Goal: Task Accomplishment & Management: Manage account settings

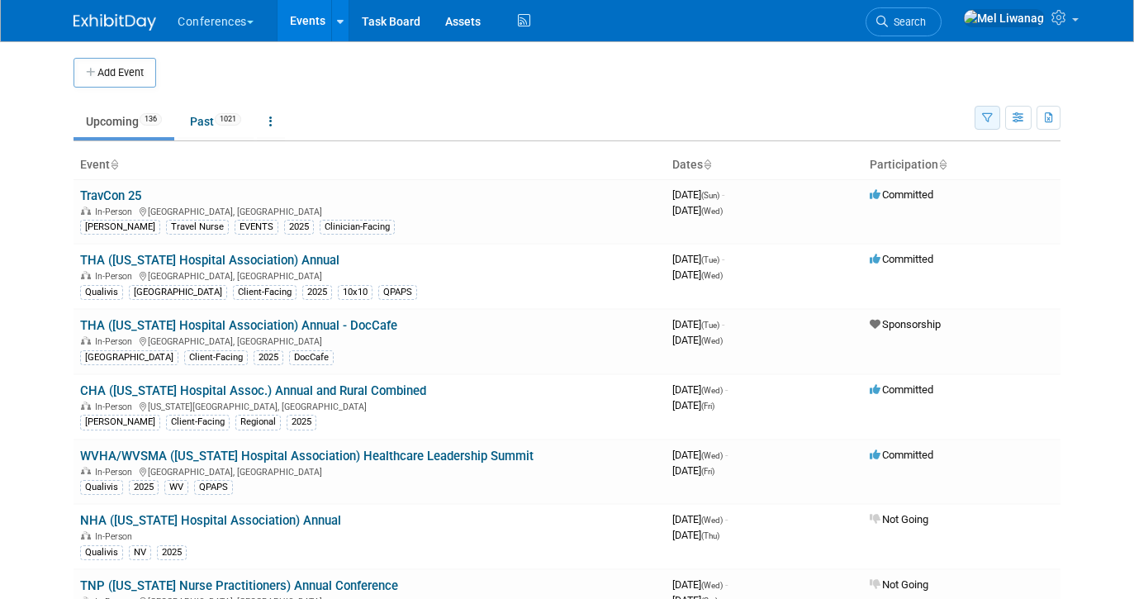
click at [986, 116] on icon "button" at bounding box center [987, 118] width 11 height 11
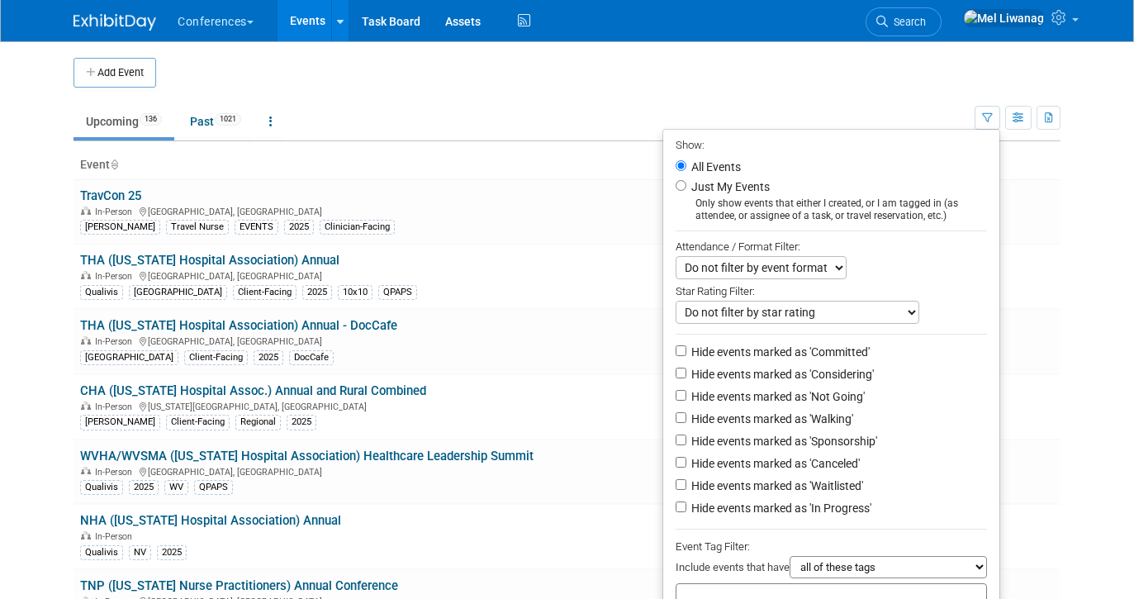
click at [720, 187] on label "Just My Events" at bounding box center [729, 186] width 82 height 17
click at [686, 187] on input "Just My Events" at bounding box center [681, 185] width 11 height 11
radio input "true"
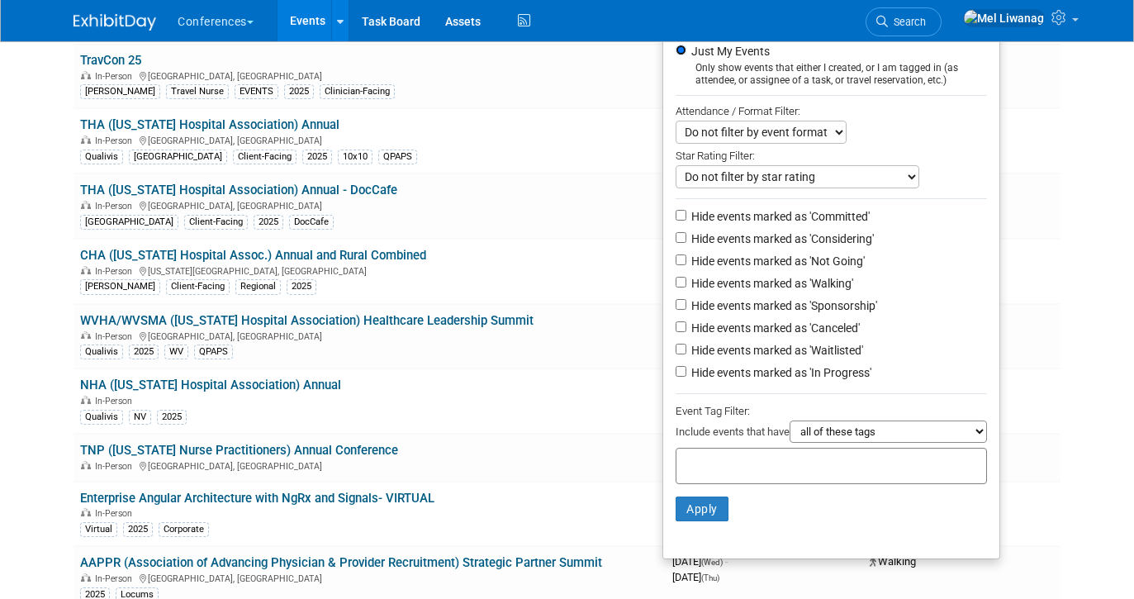
scroll to position [150, 0]
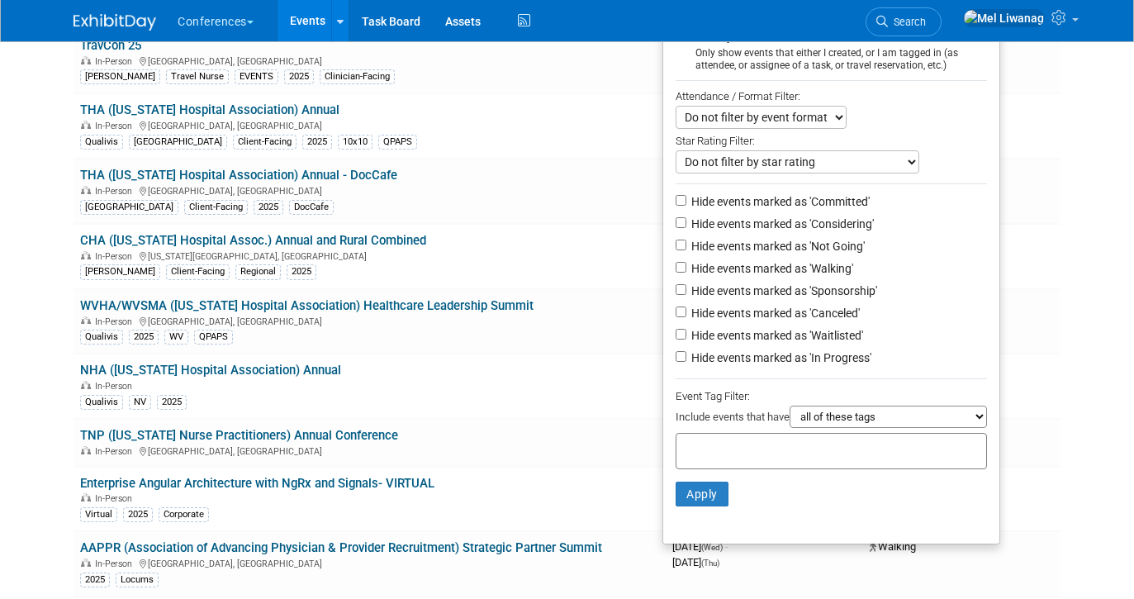
click at [794, 248] on label "Hide events marked as 'Not Going'" at bounding box center [776, 246] width 177 height 17
click at [686, 248] on input "Hide events marked as 'Not Going'" at bounding box center [681, 245] width 11 height 11
checkbox input "true"
click at [794, 321] on label "Hide events marked as 'Canceled'" at bounding box center [774, 313] width 172 height 17
click at [686, 317] on input "Hide events marked as 'Canceled'" at bounding box center [681, 311] width 11 height 11
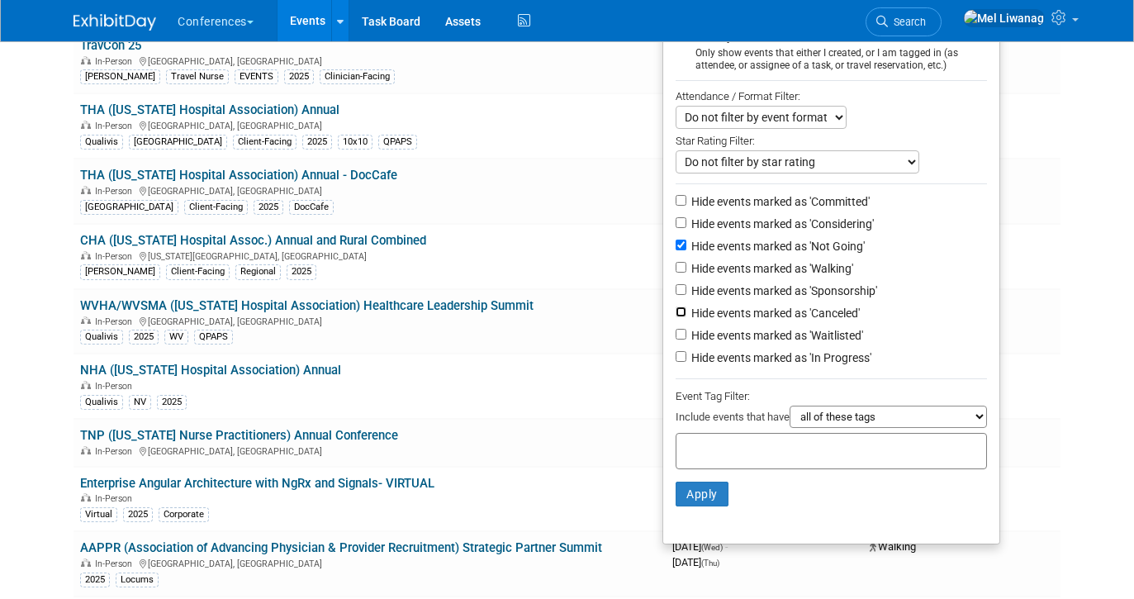
checkbox input "true"
click at [794, 344] on label "Hide events marked as 'Waitlisted'" at bounding box center [775, 335] width 175 height 17
click at [686, 340] on input "Hide events marked as 'Waitlisted'" at bounding box center [681, 334] width 11 height 11
checkbox input "true"
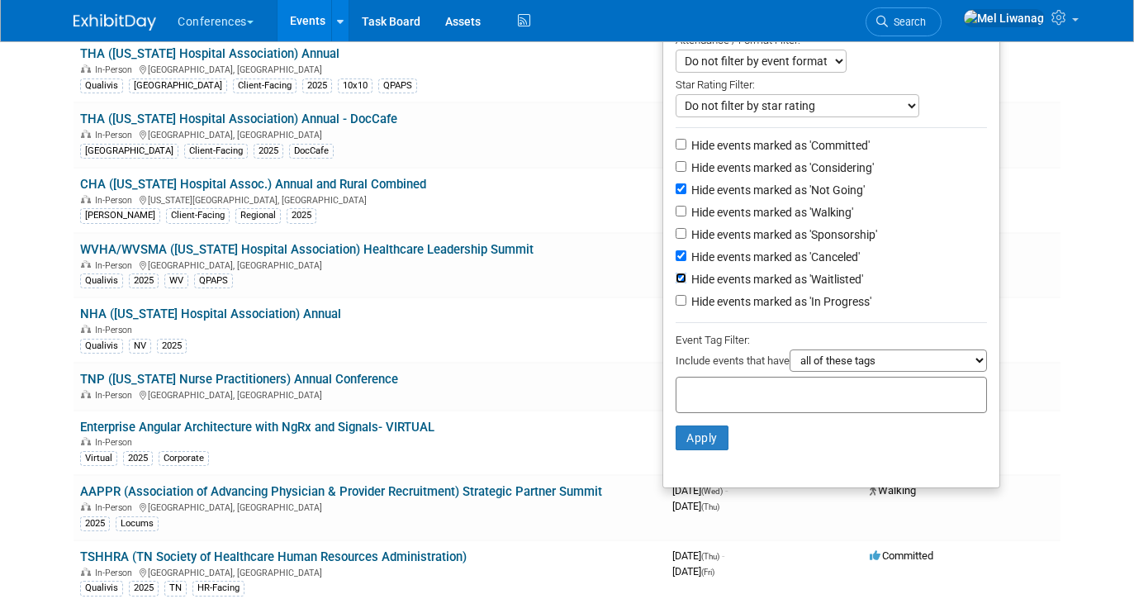
scroll to position [255, 0]
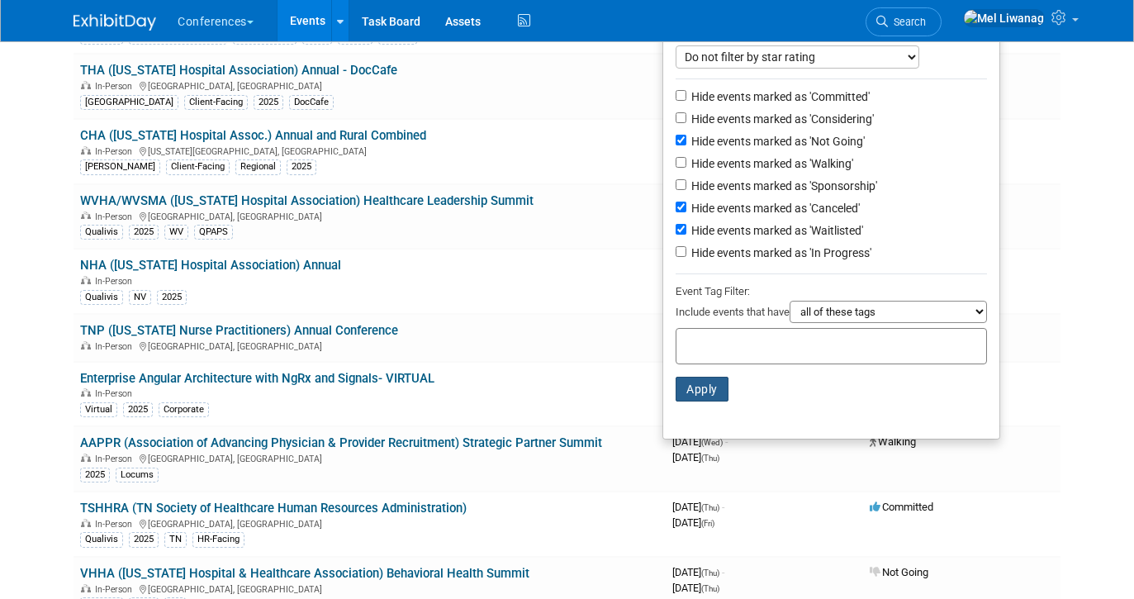
click at [677, 385] on button "Apply" at bounding box center [702, 389] width 53 height 25
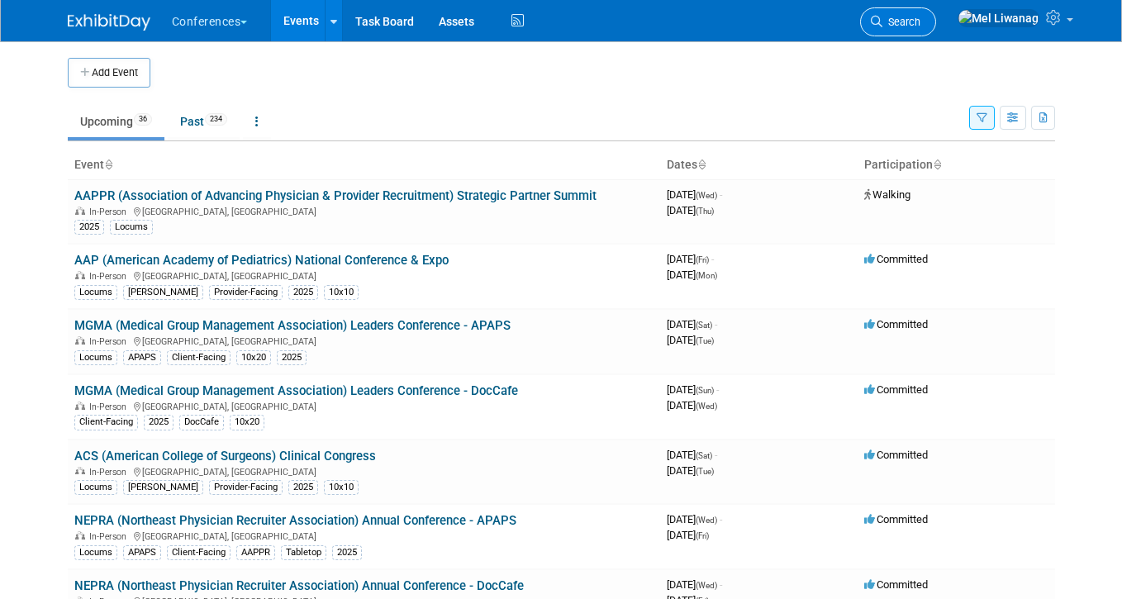
click at [914, 17] on link "Search" at bounding box center [898, 21] width 76 height 29
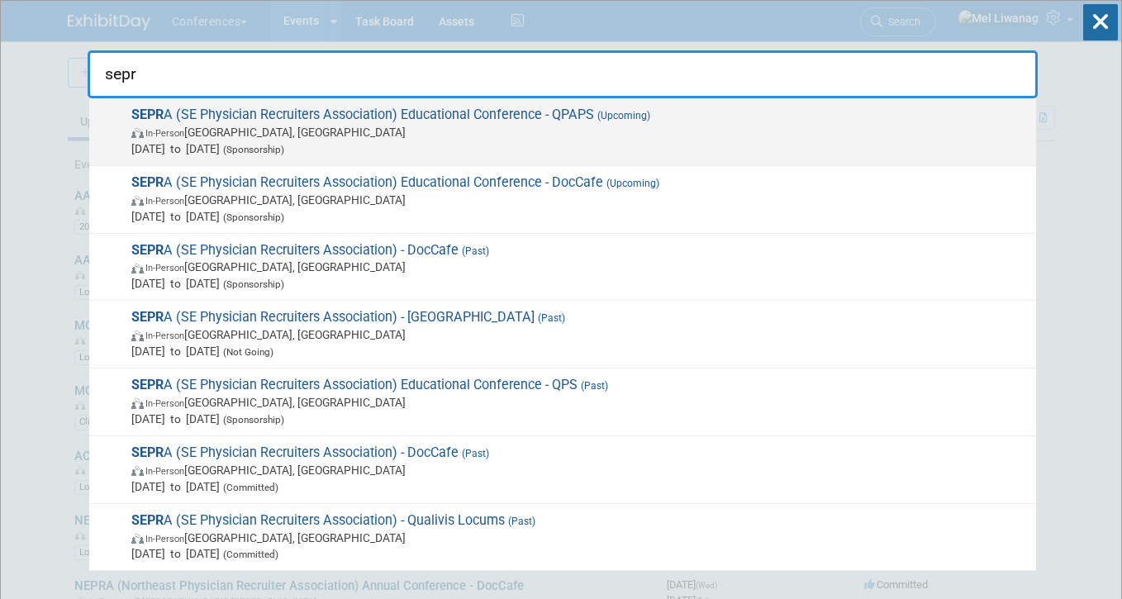
type input "sepr"
click at [700, 152] on span "Oct 11, 2025 to Oct 14, 2025 (Sponsorship)" at bounding box center [579, 148] width 896 height 17
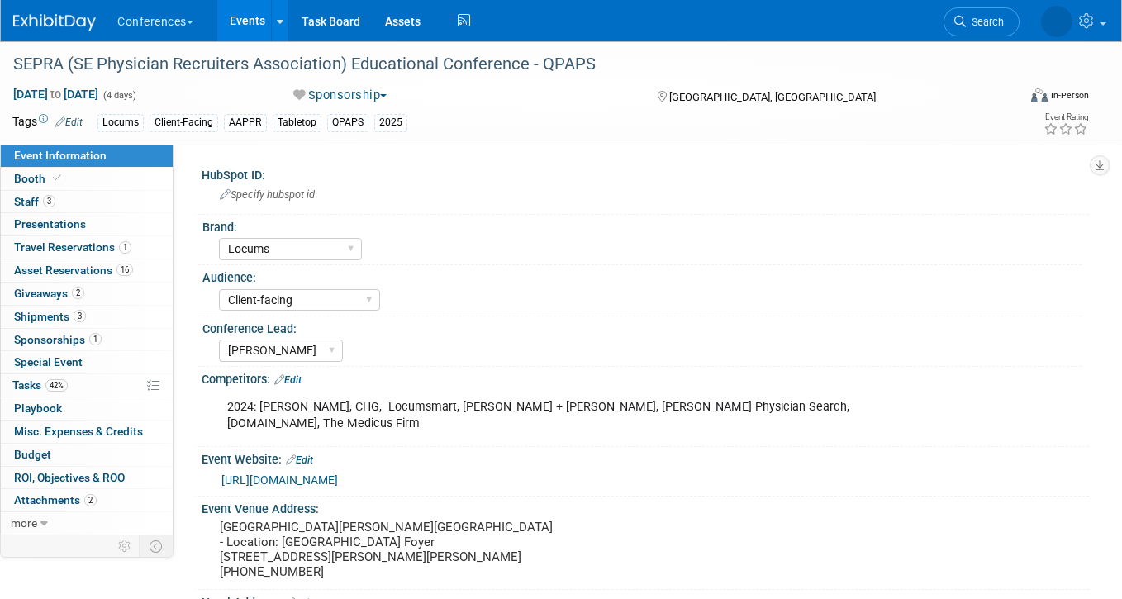
select select "Locums"
select select "Client-facing"
select select "[PERSON_NAME]"
click at [947, 17] on link "Search" at bounding box center [931, 21] width 76 height 29
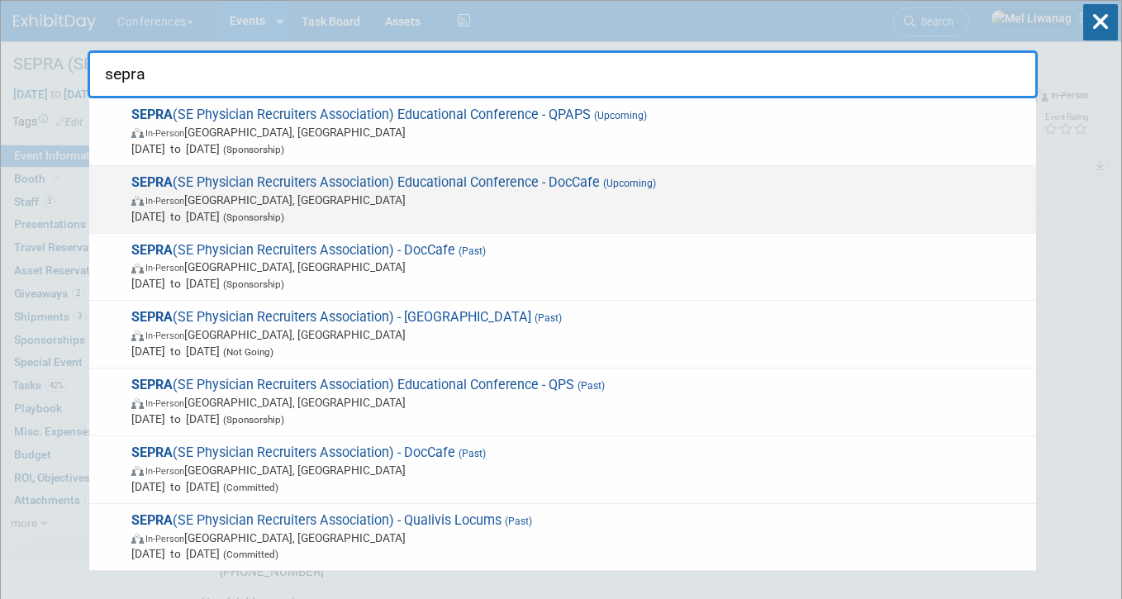
type input "sepra"
click at [389, 187] on span "SEPRA (SE Physician Recruiters Association) Educational Conference - DocCafe (U…" at bounding box center [576, 199] width 901 height 50
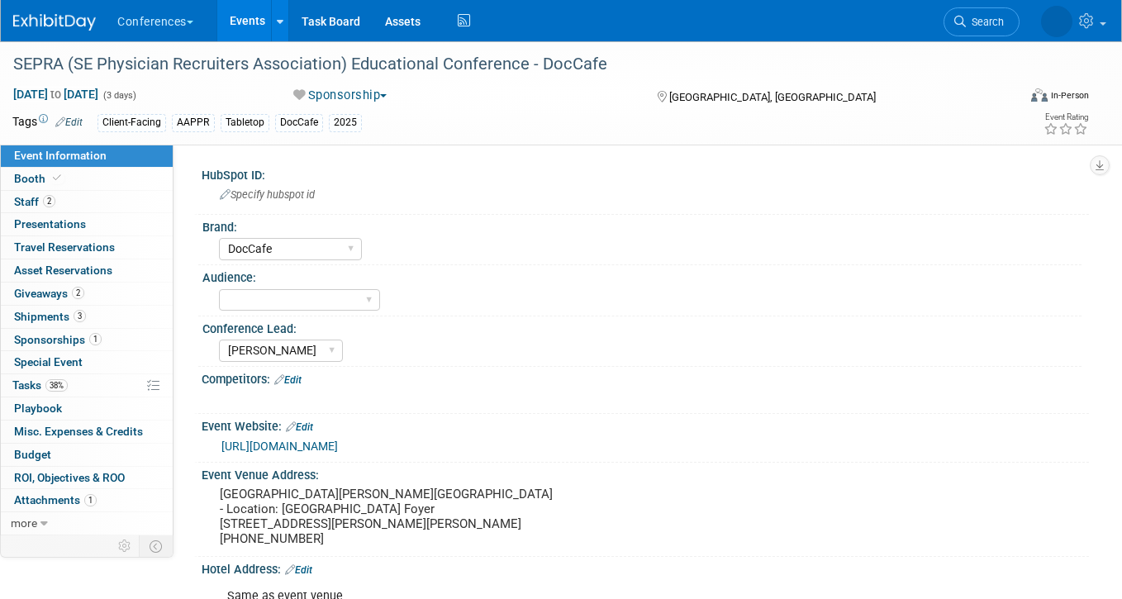
select select "DocCafe"
select select "Marygrace"
click at [56, 203] on link "2 Staff 2" at bounding box center [87, 202] width 172 height 22
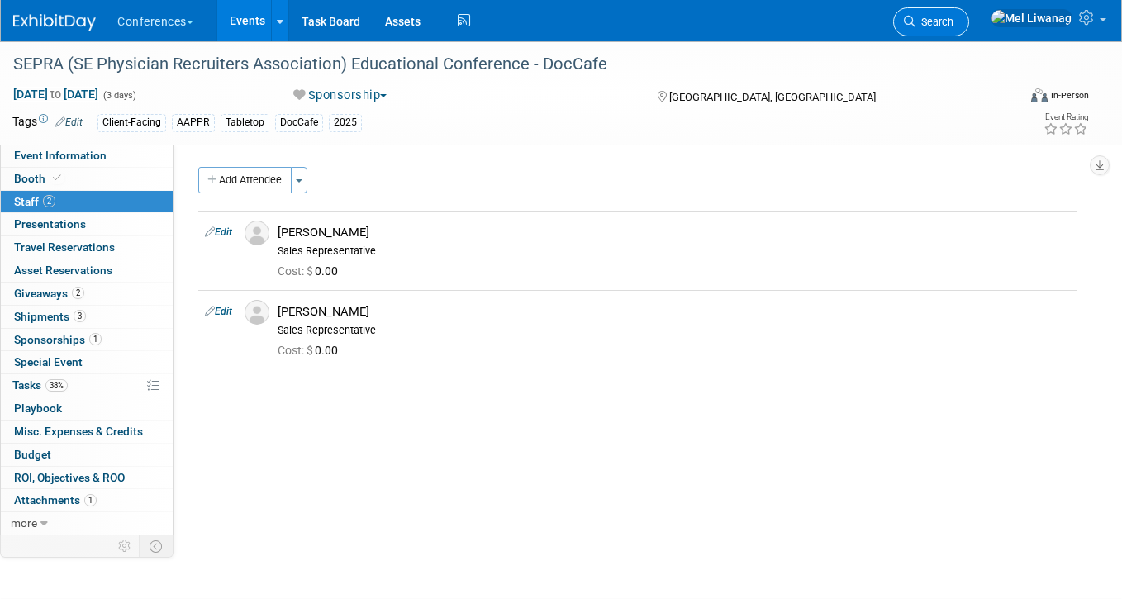
click at [953, 26] on span "Search" at bounding box center [934, 22] width 38 height 12
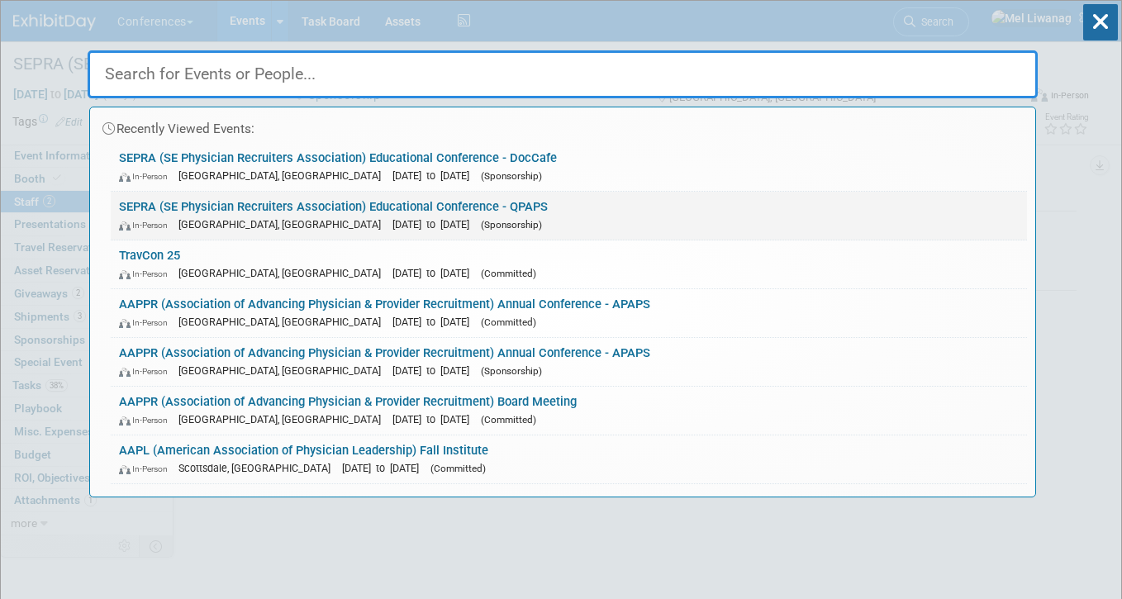
click at [304, 216] on div "In-Person FL, United States Oct 11, 2025 to Oct 14, 2025 (Sponsorship)" at bounding box center [569, 224] width 900 height 17
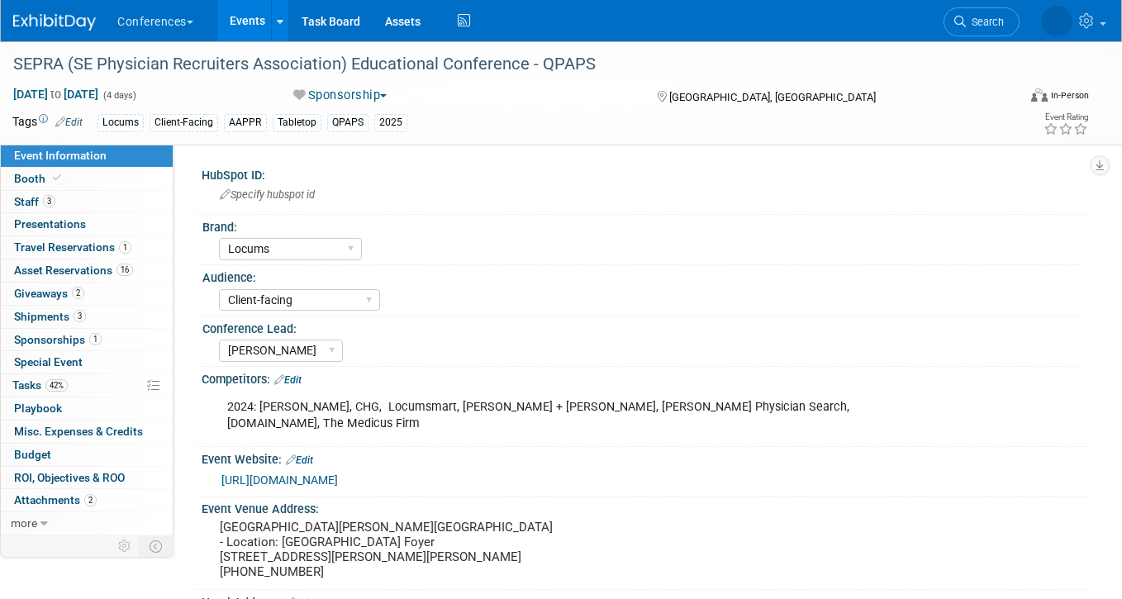
select select "Locums"
select select "Client-facing"
select select "[PERSON_NAME]"
click at [32, 379] on span "Tasks 42%" at bounding box center [39, 384] width 55 height 13
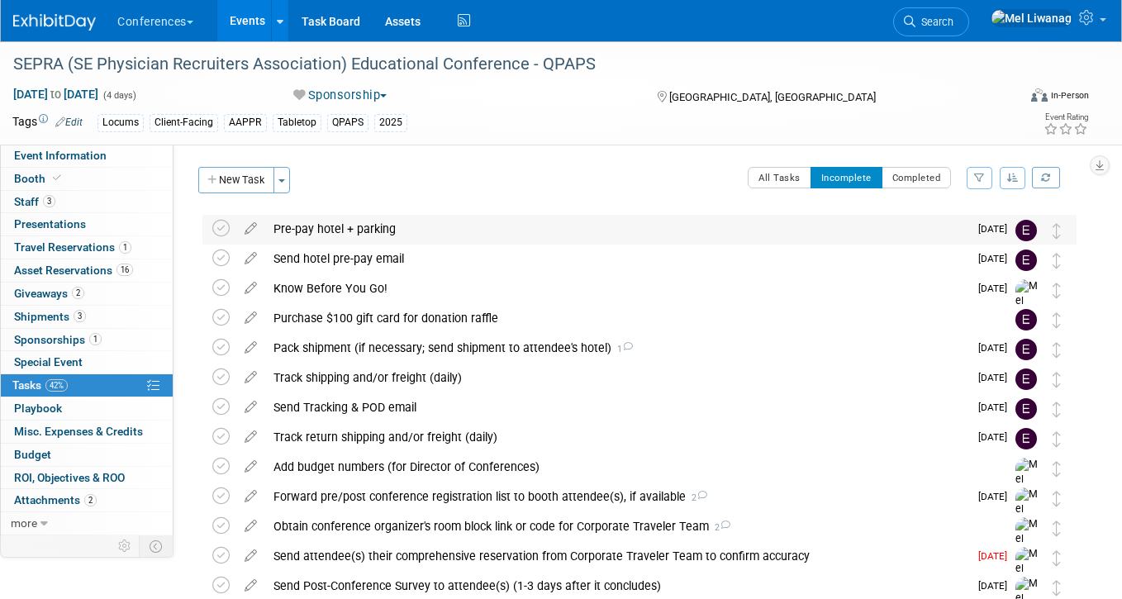
click at [468, 235] on div "Pre-pay hotel + parking" at bounding box center [616, 229] width 703 height 28
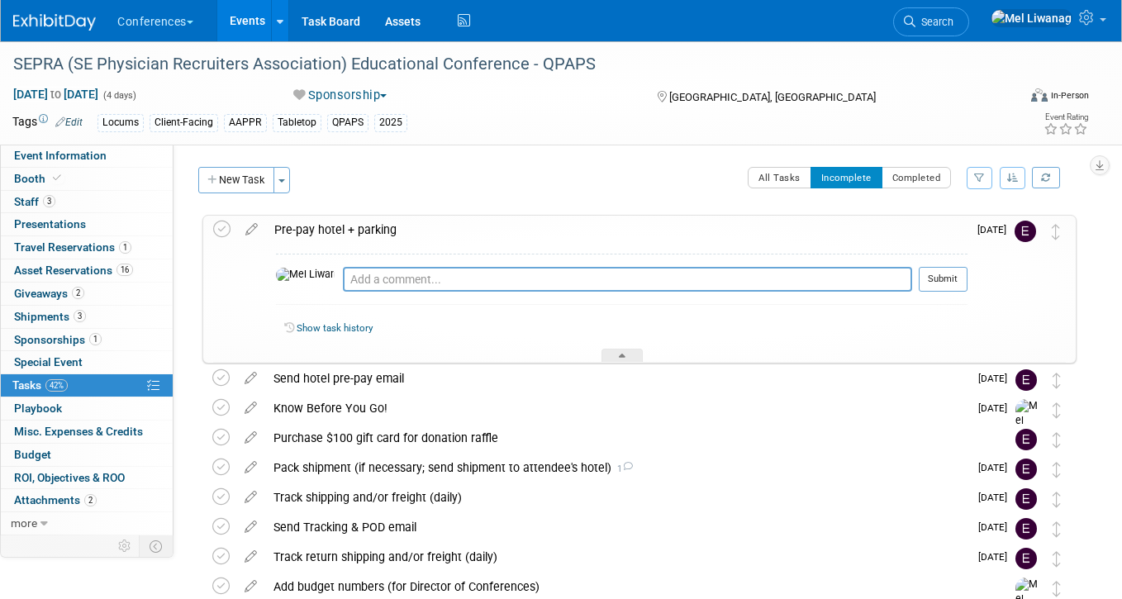
click at [468, 235] on div "Pre-pay hotel + parking" at bounding box center [616, 230] width 701 height 28
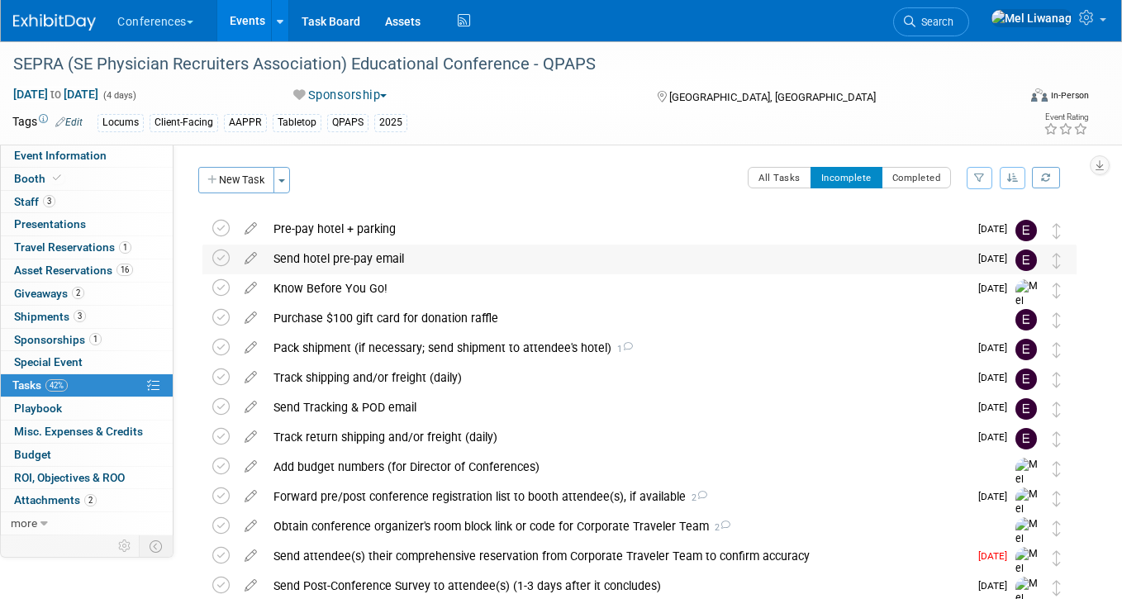
click at [468, 259] on div "Send hotel pre-pay email" at bounding box center [616, 259] width 703 height 28
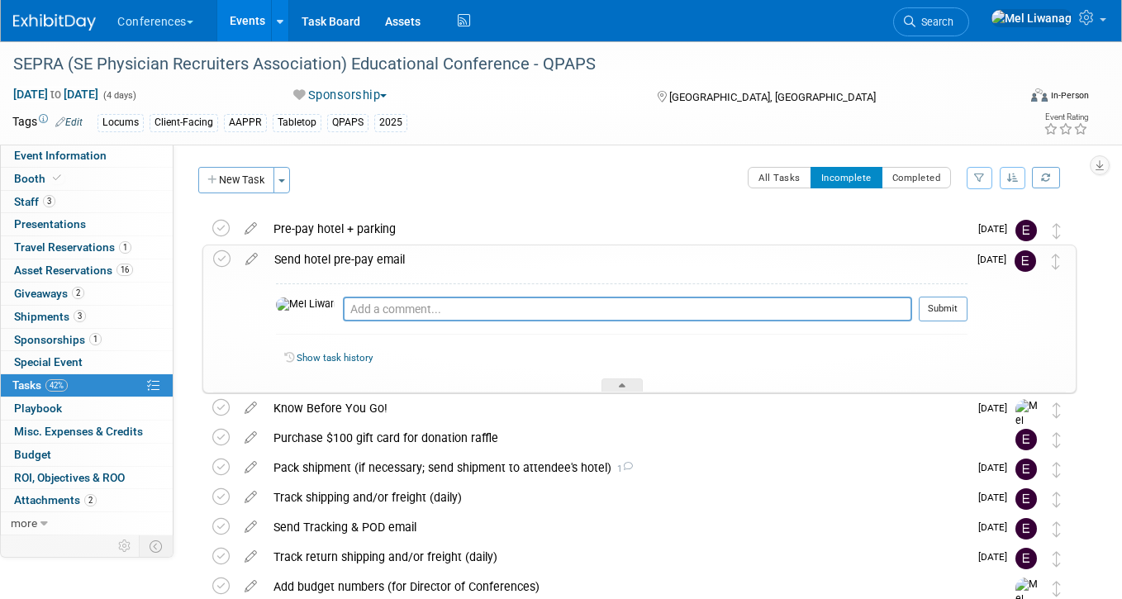
click at [468, 259] on div "Send hotel pre-pay email" at bounding box center [616, 259] width 701 height 28
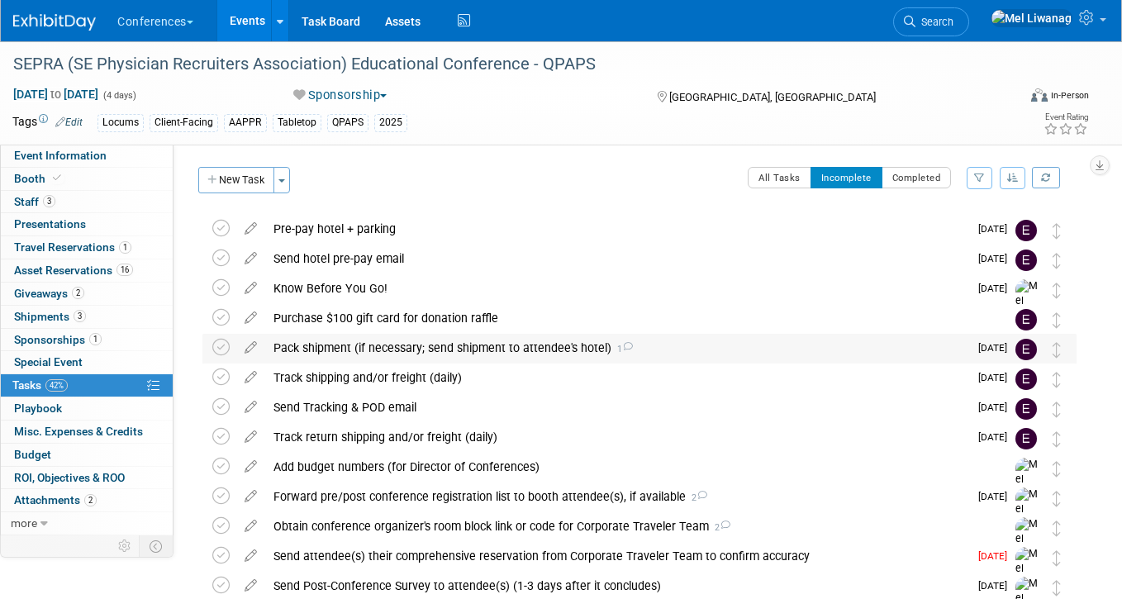
click at [420, 341] on div "Pack shipment (if necessary; send shipment to attendee's hotel) 1" at bounding box center [616, 348] width 703 height 28
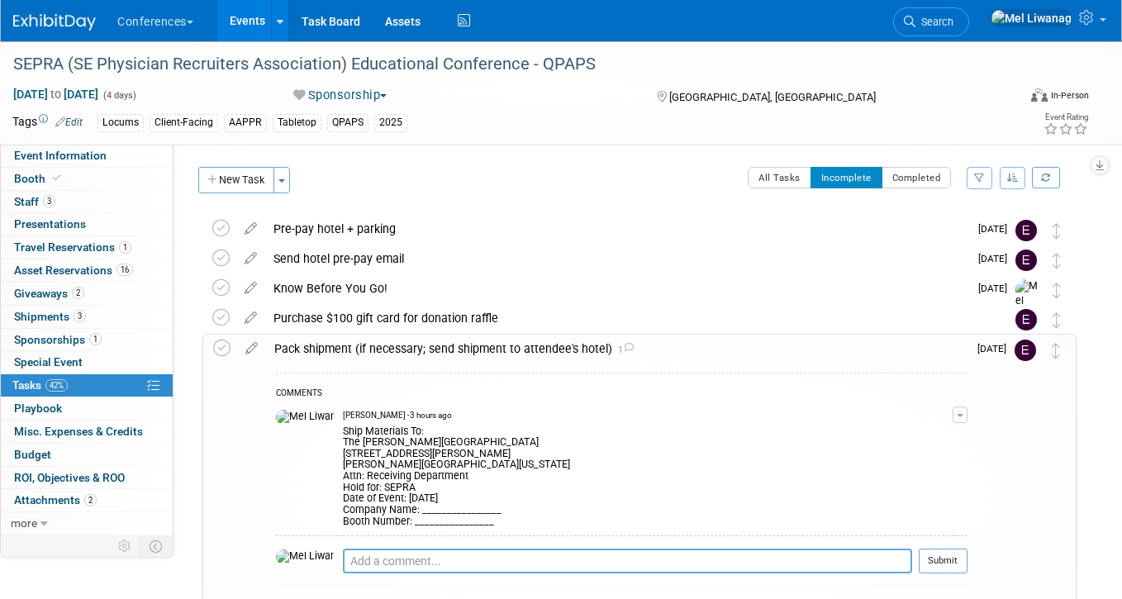
click at [420, 341] on div "Pack shipment (if necessary; send shipment to attendee's hotel) 1" at bounding box center [616, 349] width 701 height 28
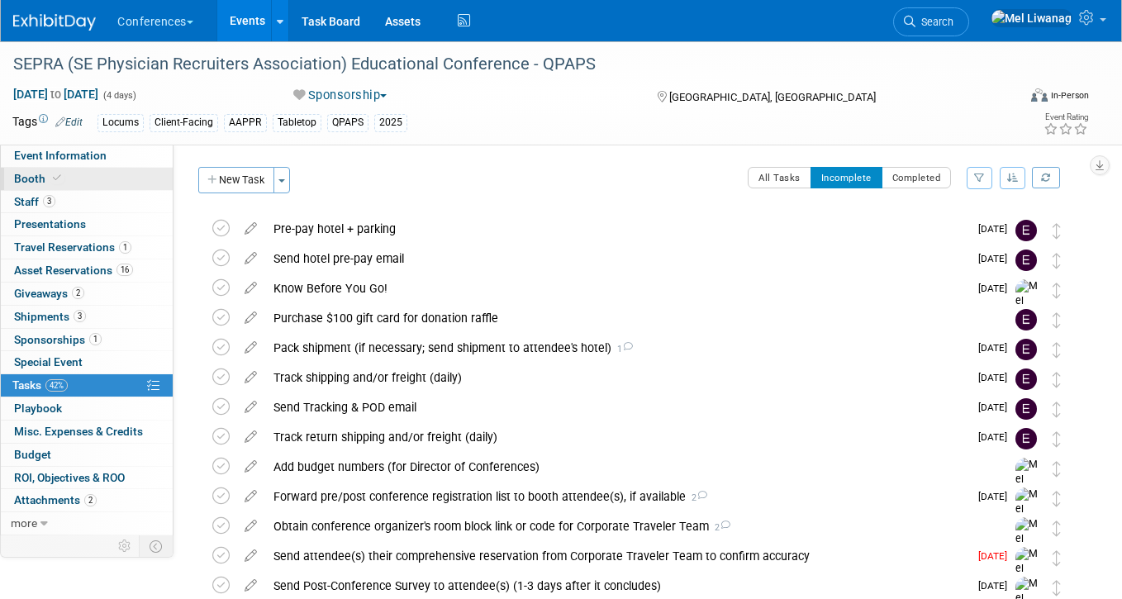
click at [74, 182] on link "Booth" at bounding box center [87, 179] width 172 height 22
select select "6' tabletop"
select select "No"
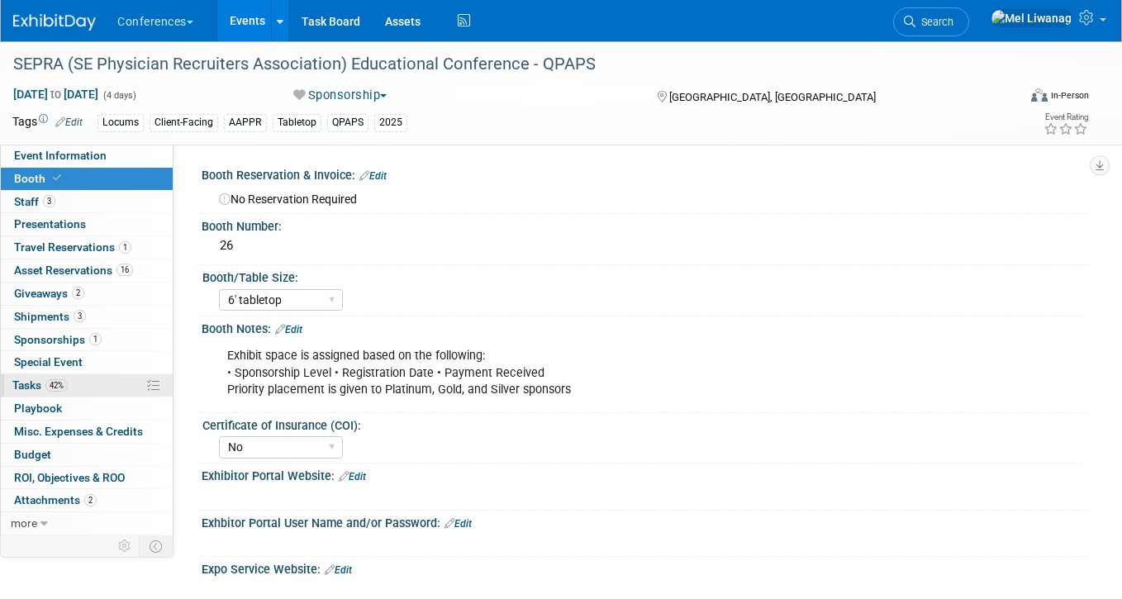
click at [82, 378] on link "42% Tasks 42%" at bounding box center [87, 385] width 172 height 22
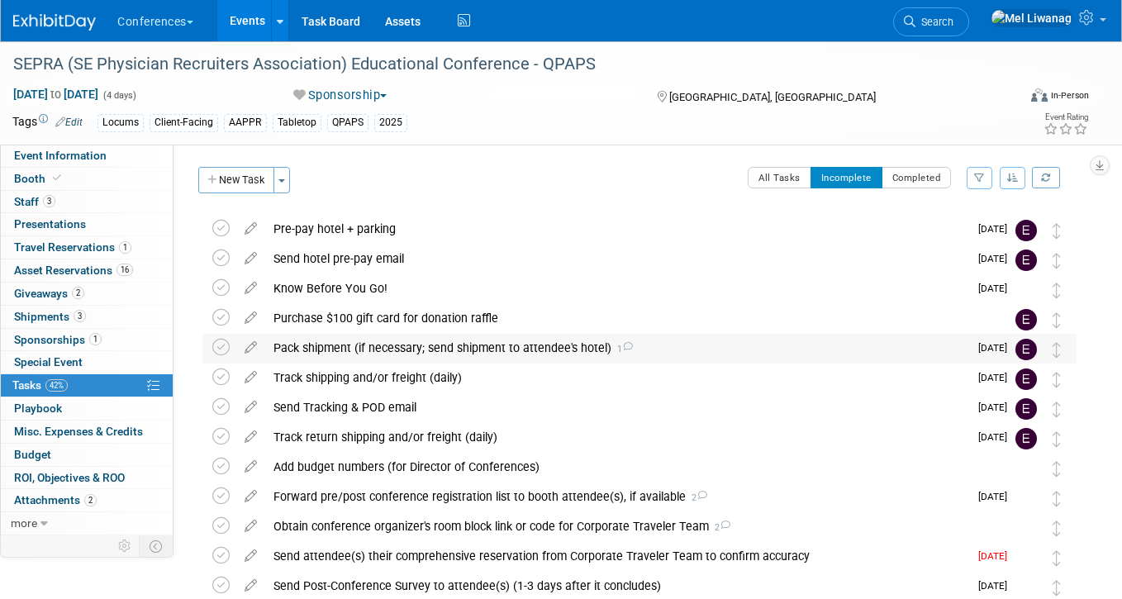
click at [340, 350] on div "Pack shipment (if necessary; send shipment to attendee's hotel) 1" at bounding box center [616, 348] width 703 height 28
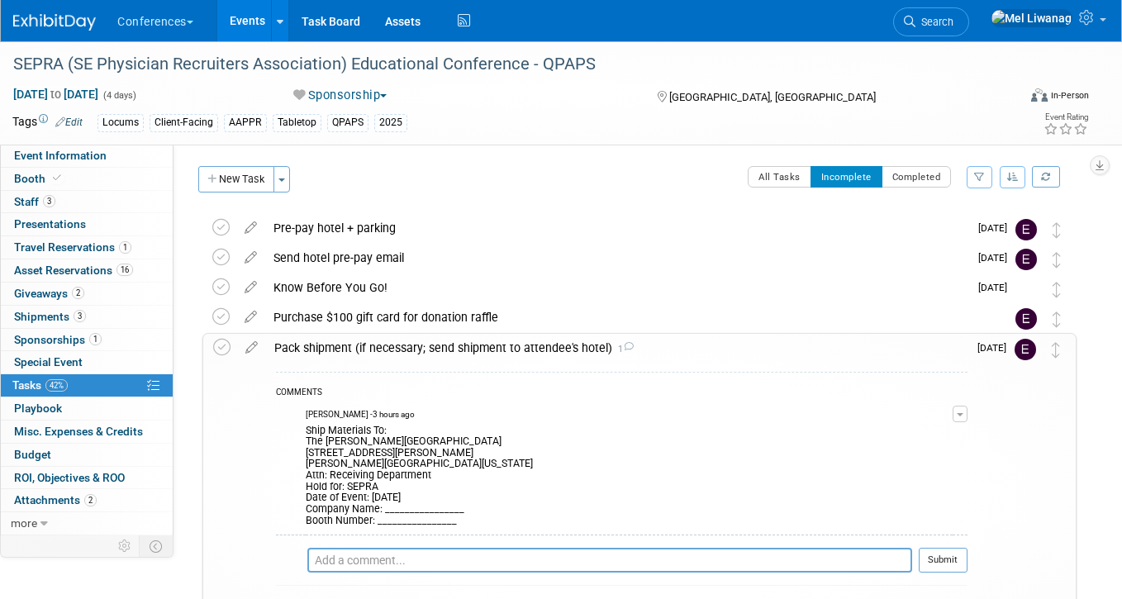
scroll to position [3, 0]
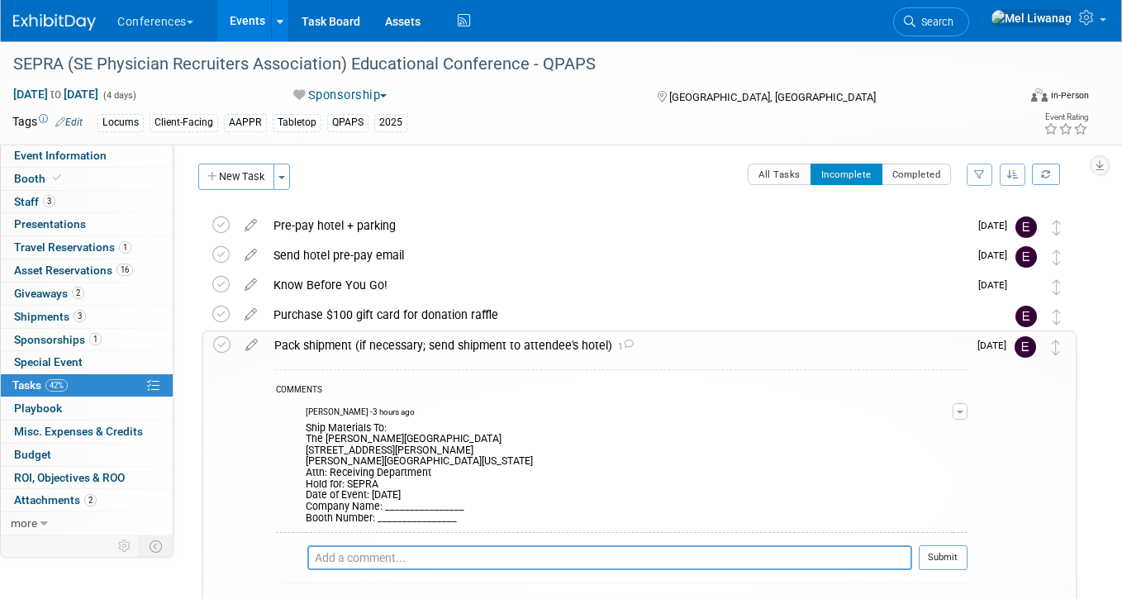
click at [965, 406] on button "button" at bounding box center [959, 411] width 15 height 17
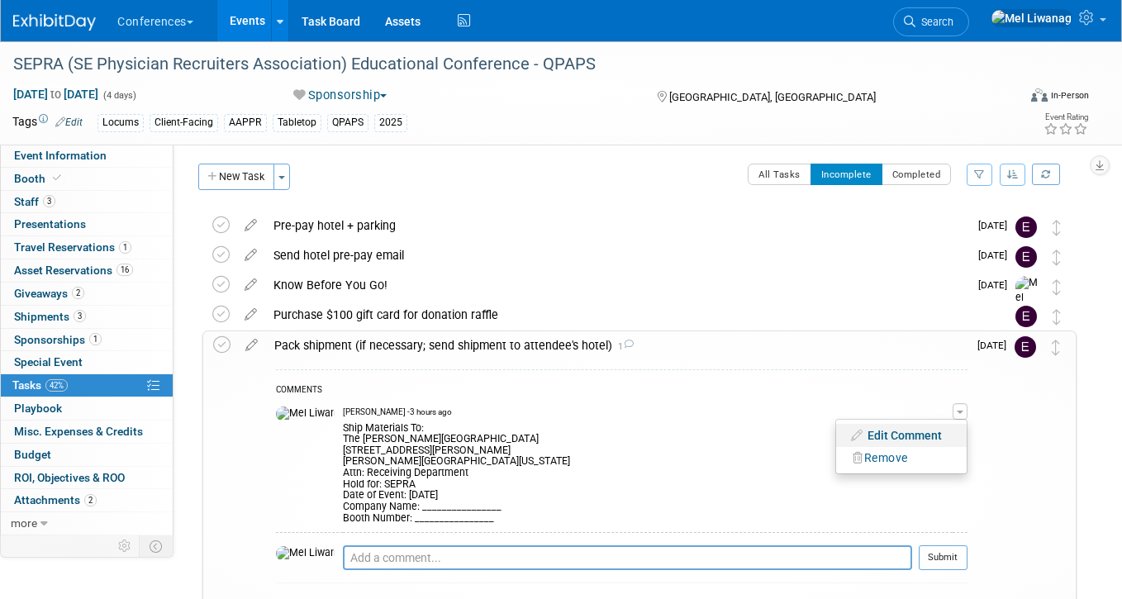
click at [938, 432] on link "Edit Comment" at bounding box center [901, 435] width 131 height 23
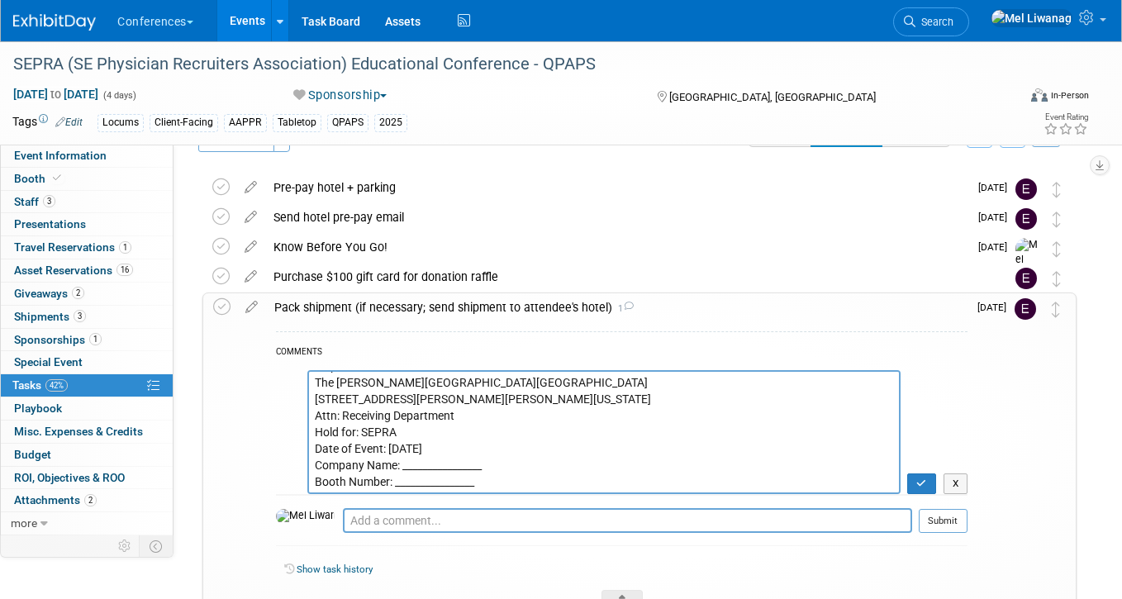
scroll to position [144, 0]
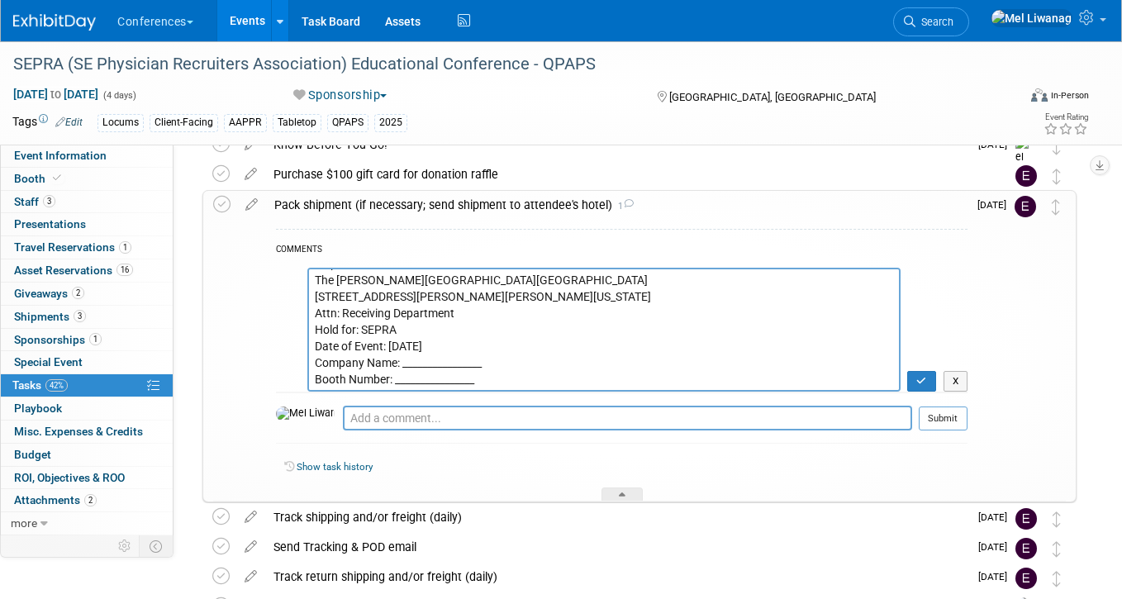
drag, startPoint x: 491, startPoint y: 366, endPoint x: 403, endPoint y: 363, distance: 87.6
click at [403, 363] on textarea "Ship Materials To: The Ritz-Carlton, Amelia Island 4750 Amelia Island Parkway A…" at bounding box center [603, 330] width 593 height 124
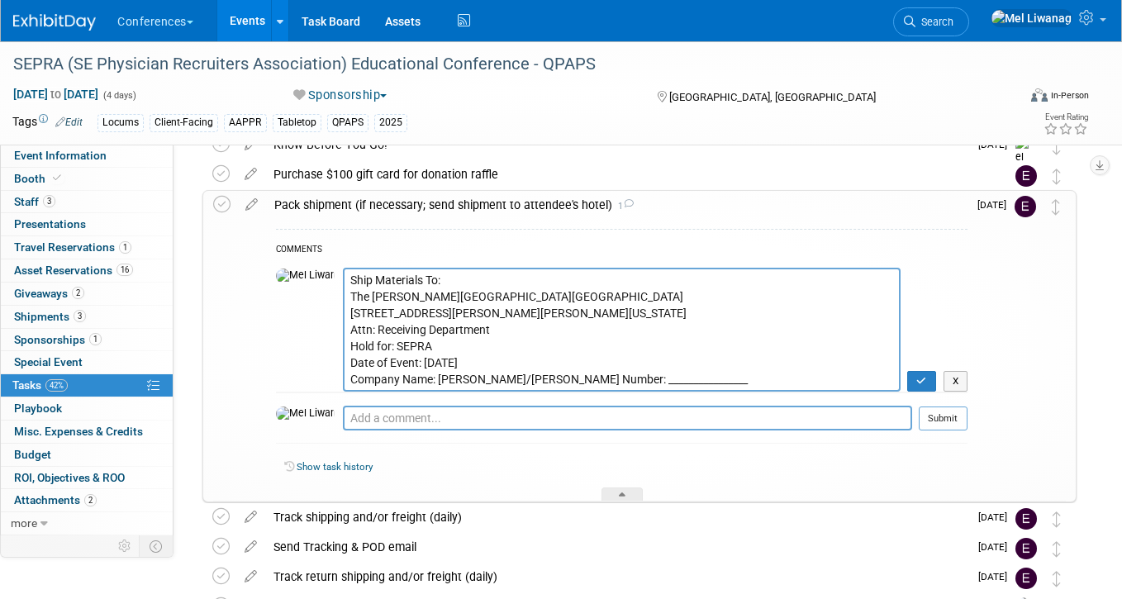
drag, startPoint x: 481, startPoint y: 382, endPoint x: 395, endPoint y: 381, distance: 85.9
click at [395, 381] on textarea "Ship Materials To: The Ritz-Carlton, Amelia Island 4750 Amelia Island Parkway A…" at bounding box center [622, 330] width 558 height 124
type textarea "Ship Materials To: The Ritz-Carlton, Amelia Island 4750 Amelia Island Parkway A…"
click at [916, 375] on button "button" at bounding box center [921, 381] width 29 height 21
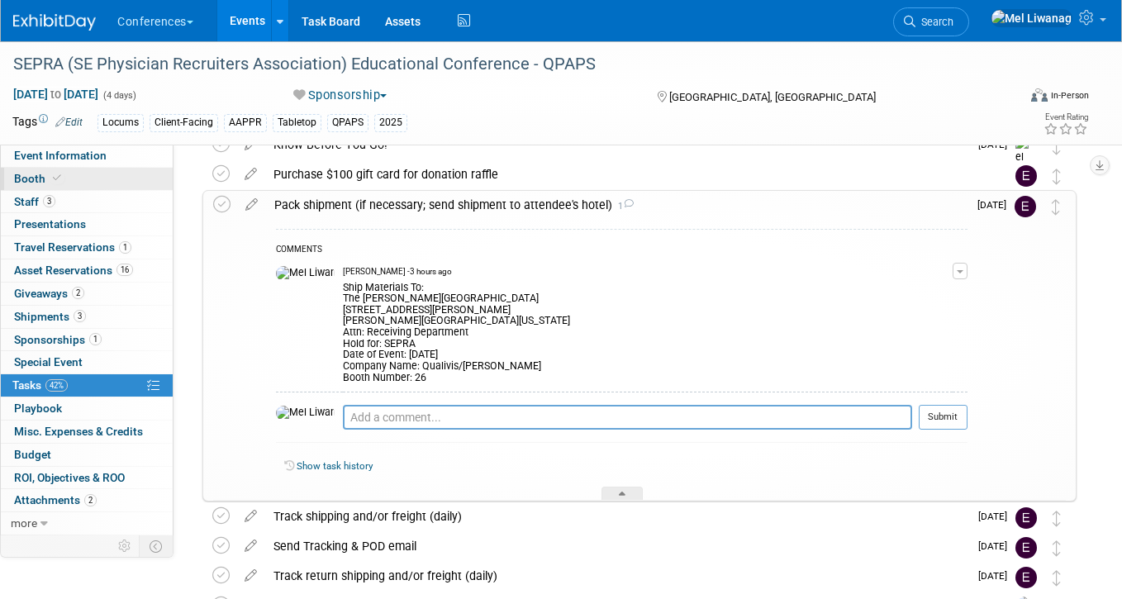
click at [95, 178] on link "Booth" at bounding box center [87, 179] width 172 height 22
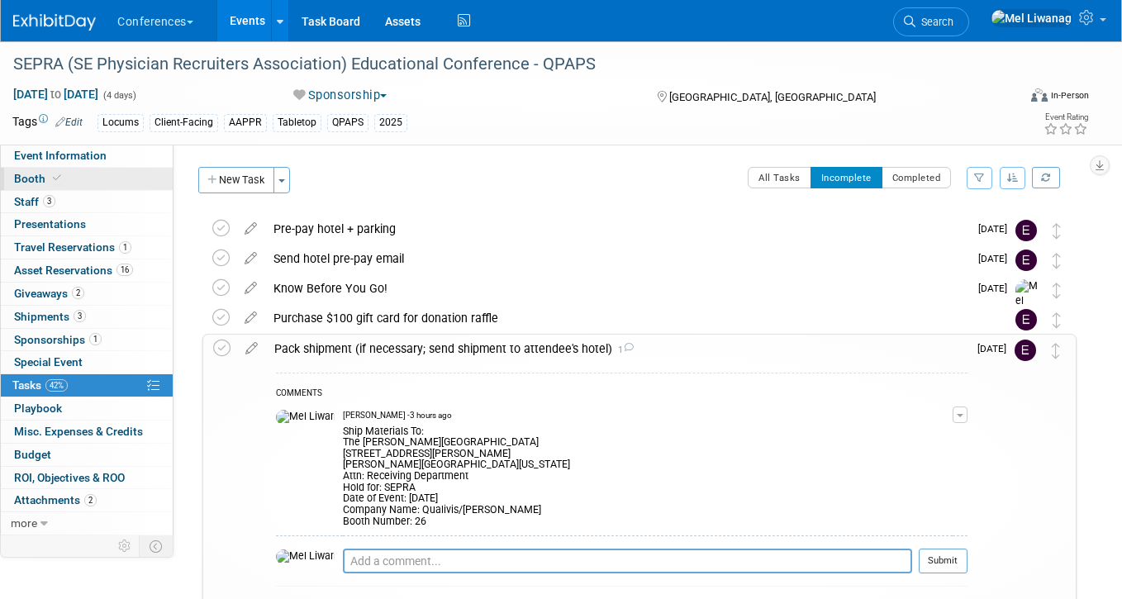
select select "6' tabletop"
select select "No"
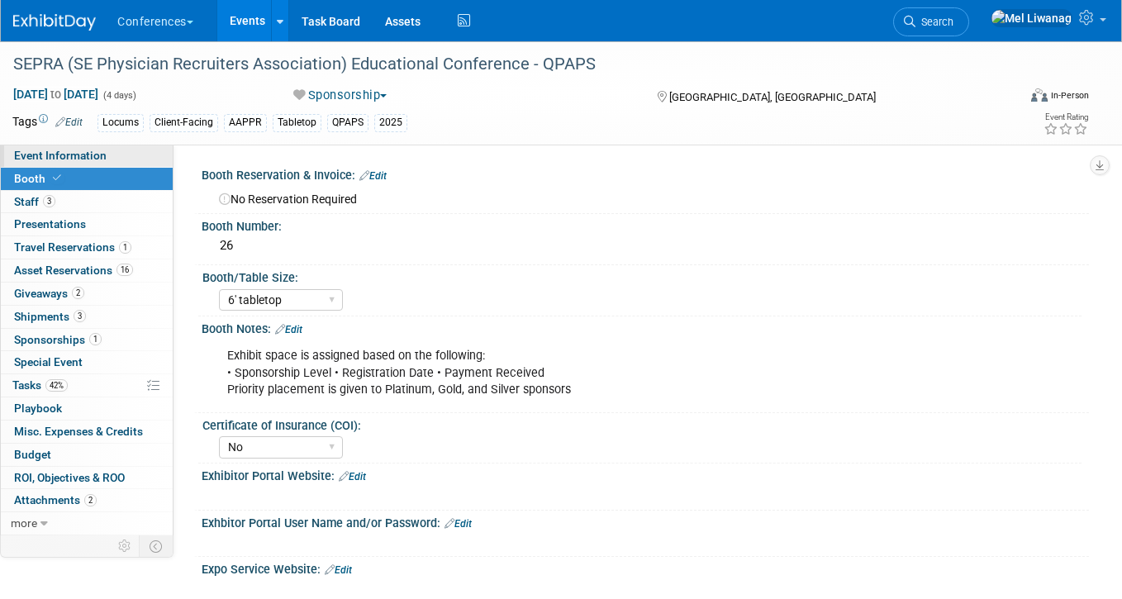
click at [112, 159] on link "Event Information" at bounding box center [87, 156] width 172 height 22
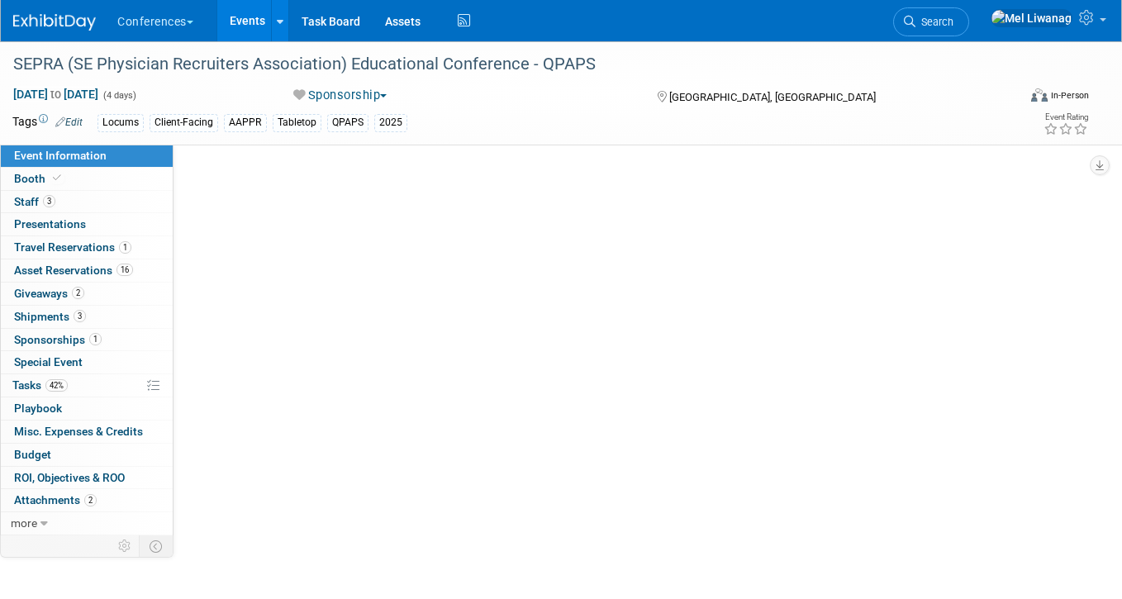
select select "Locums"
select select "Client-facing"
select select "[PERSON_NAME]"
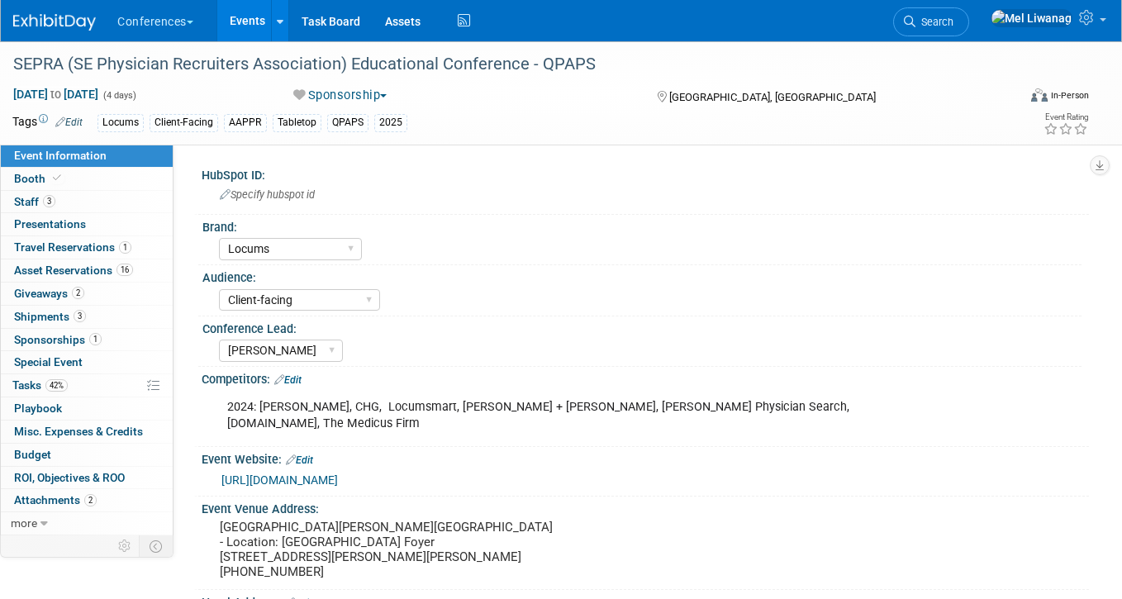
drag, startPoint x: 314, startPoint y: 418, endPoint x: 227, endPoint y: 397, distance: 89.2
click at [313, 418] on div "2024: [PERSON_NAME], CHG, Locumsmart, [PERSON_NAME] + [PERSON_NAME], [PERSON_NA…" at bounding box center [566, 416] width 701 height 50
click at [226, 397] on div "2024: [PERSON_NAME], CHG, Locumsmart, [PERSON_NAME] + [PERSON_NAME], [PERSON_NA…" at bounding box center [566, 416] width 701 height 50
click at [292, 381] on link "Edit" at bounding box center [287, 380] width 27 height 12
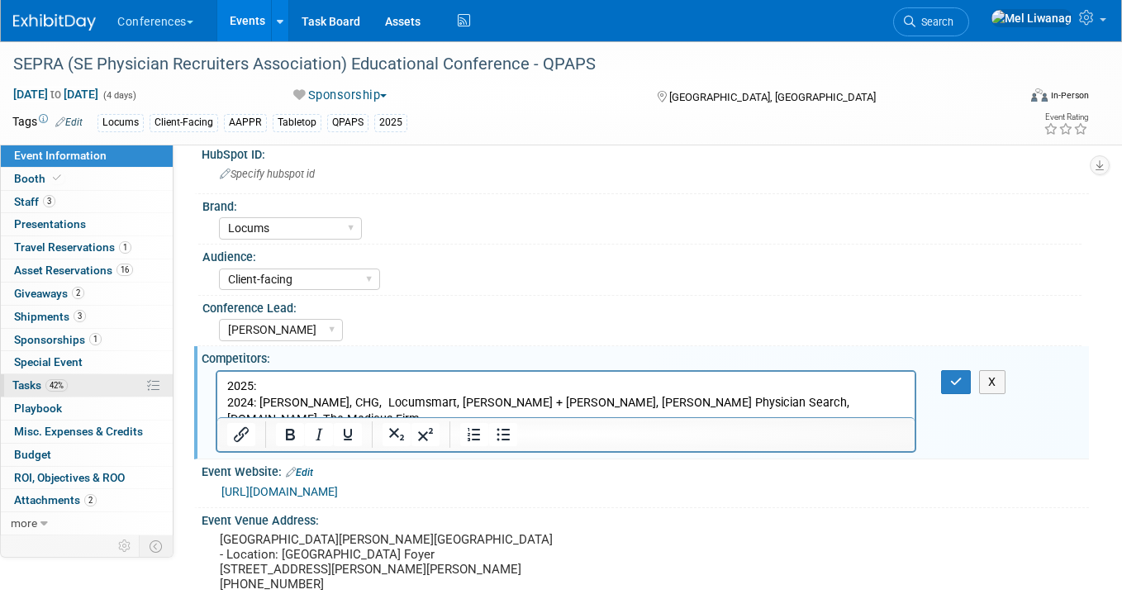
scroll to position [25, 0]
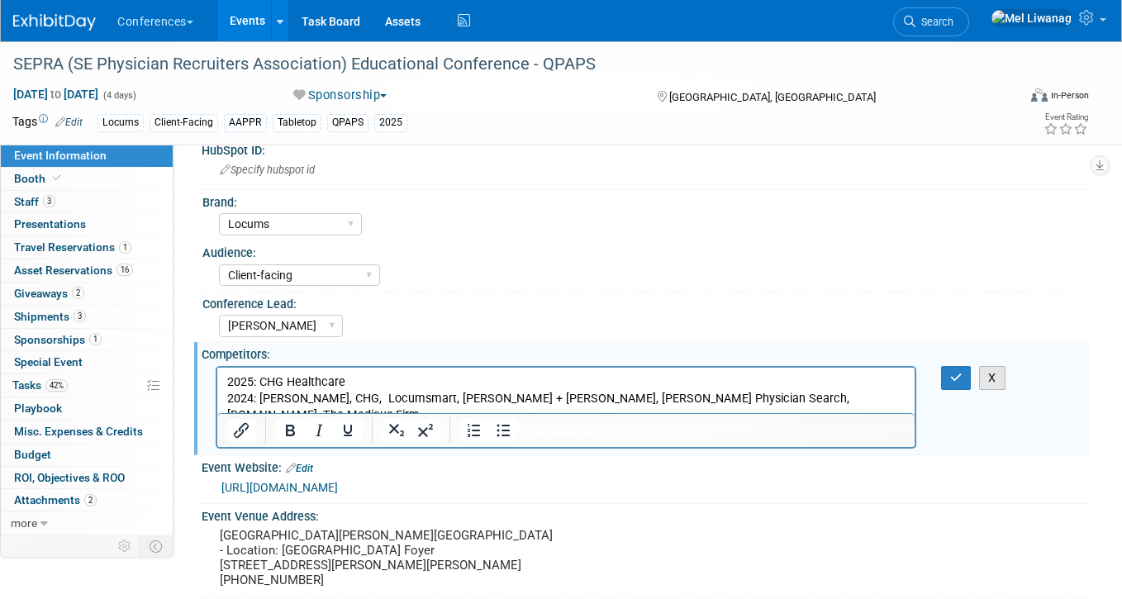
click at [995, 381] on button "X" at bounding box center [992, 378] width 26 height 24
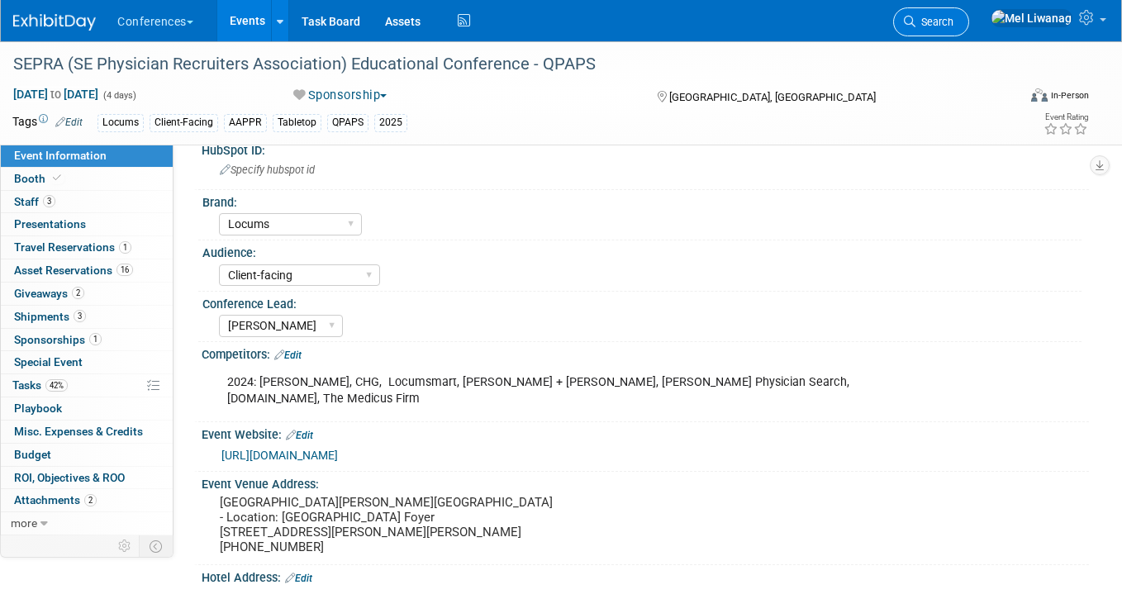
click at [953, 24] on span "Search" at bounding box center [934, 22] width 38 height 12
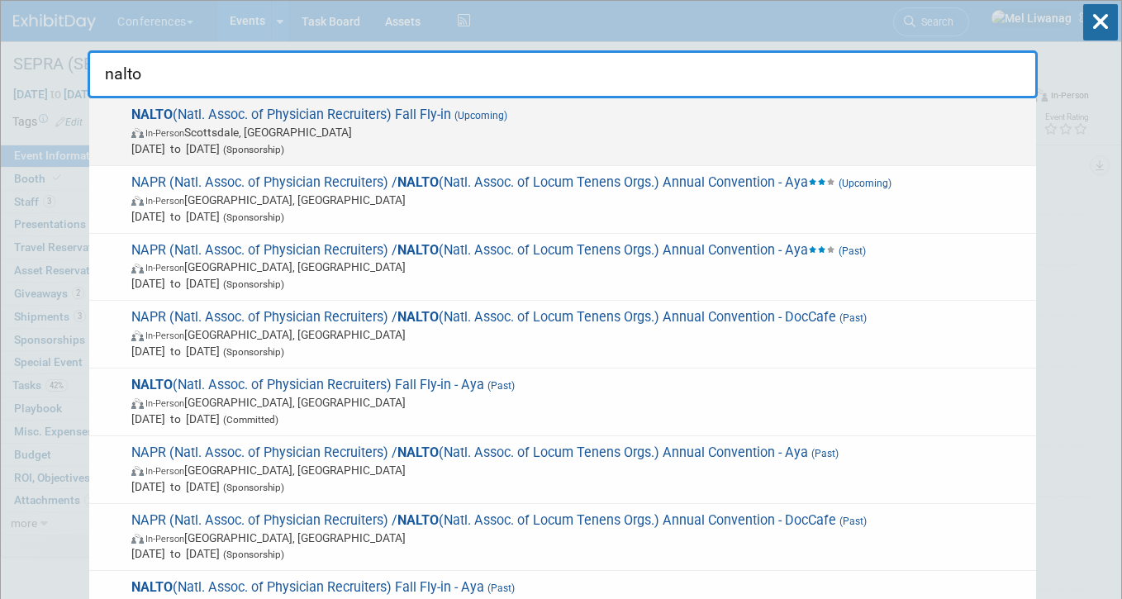
type input "nalto"
click at [397, 116] on span "NALTO (Natl. Assoc. of Physician Recruiters) Fall Fly-in (Upcoming) In-Person S…" at bounding box center [576, 132] width 901 height 50
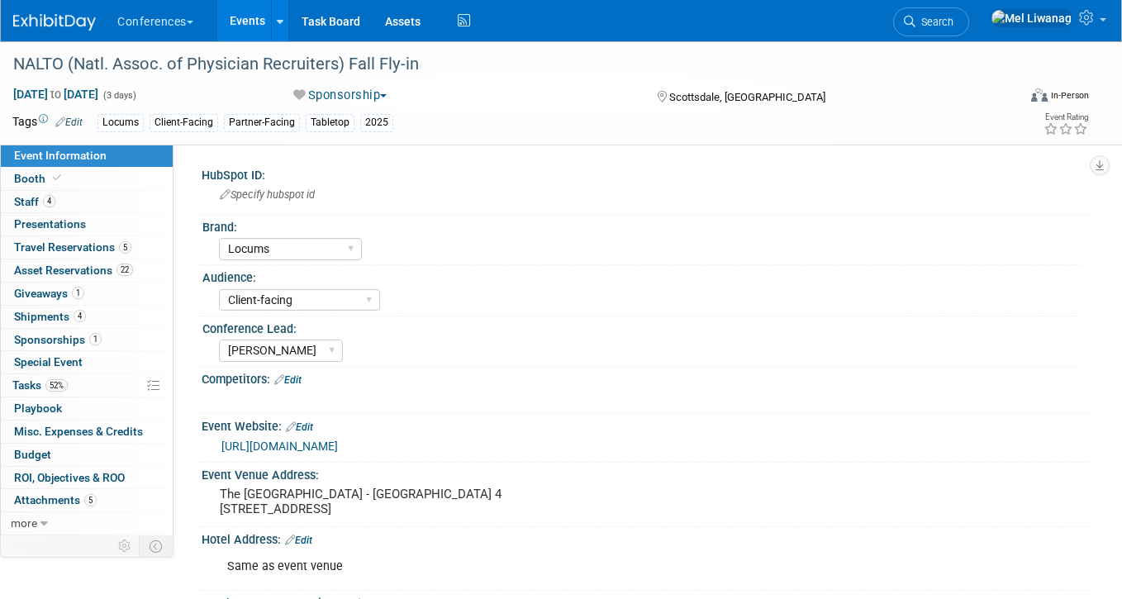
select select "Locums"
select select "Client-facing"
select select "[PERSON_NAME]"
click at [302, 382] on link "Edit" at bounding box center [287, 380] width 27 height 12
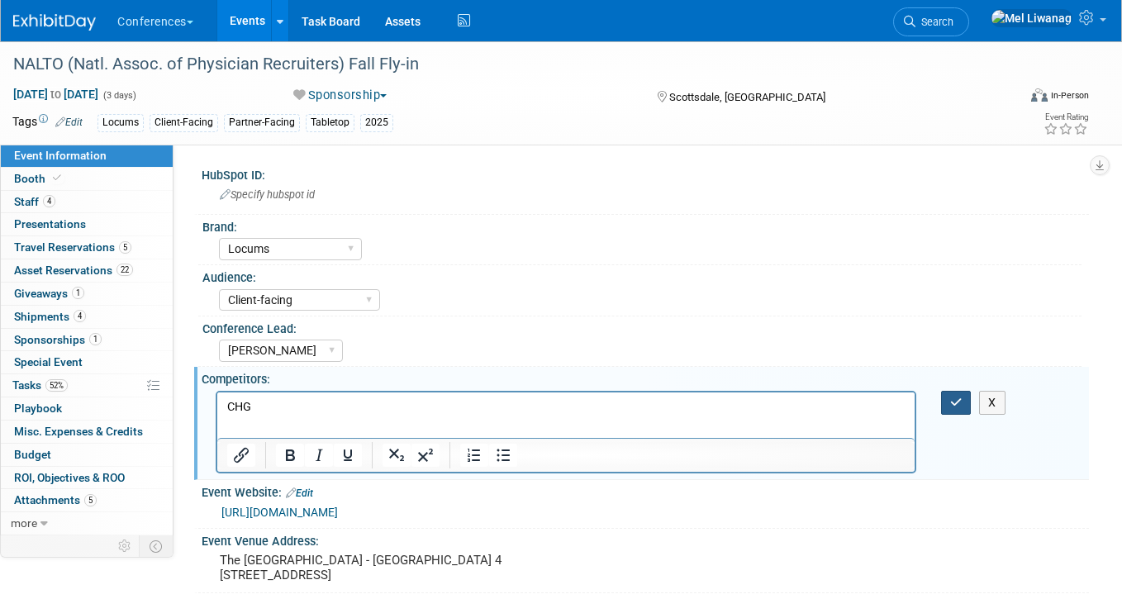
click at [945, 391] on button "button" at bounding box center [956, 403] width 31 height 24
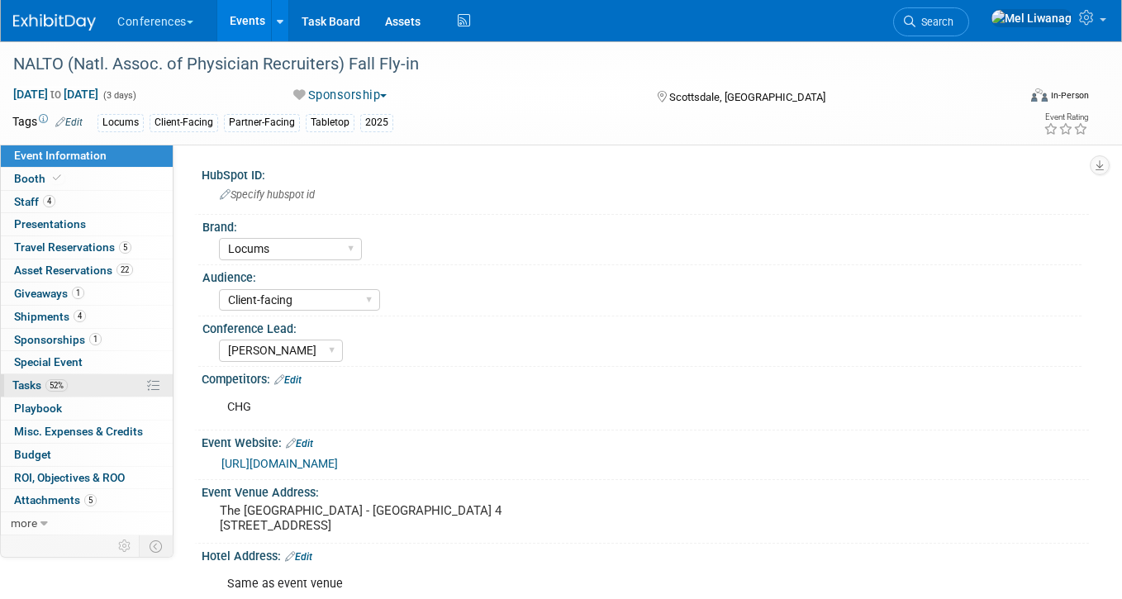
click at [76, 382] on link "52% Tasks 52%" at bounding box center [87, 385] width 172 height 22
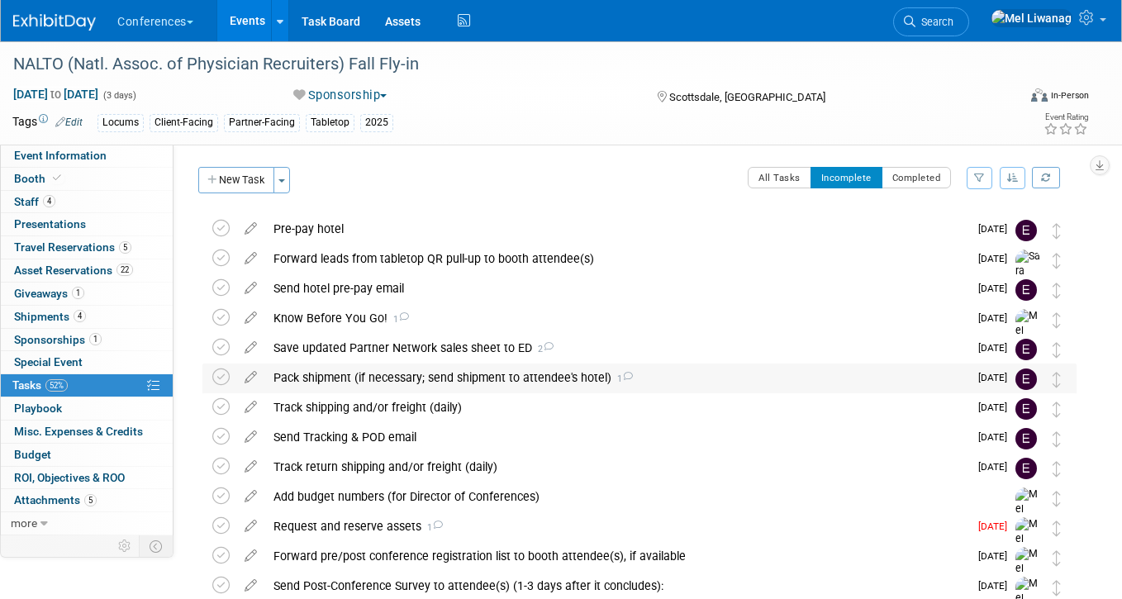
click at [408, 382] on div "Pack shipment (if necessary; send shipment to attendee's hotel) 1" at bounding box center [616, 377] width 703 height 28
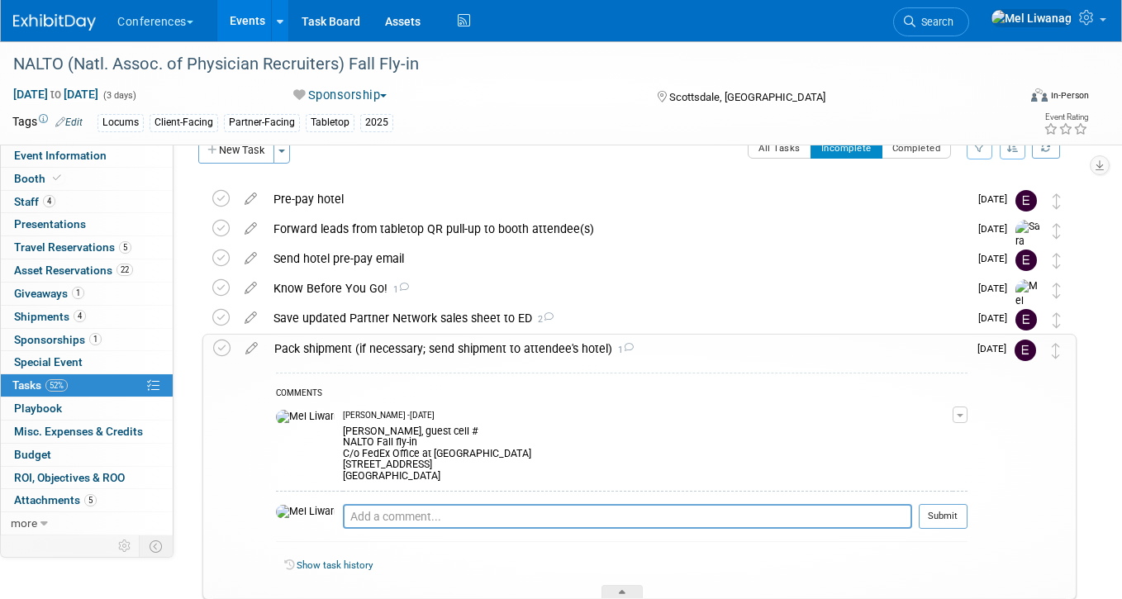
scroll to position [30, 0]
click at [37, 27] on img at bounding box center [54, 22] width 83 height 17
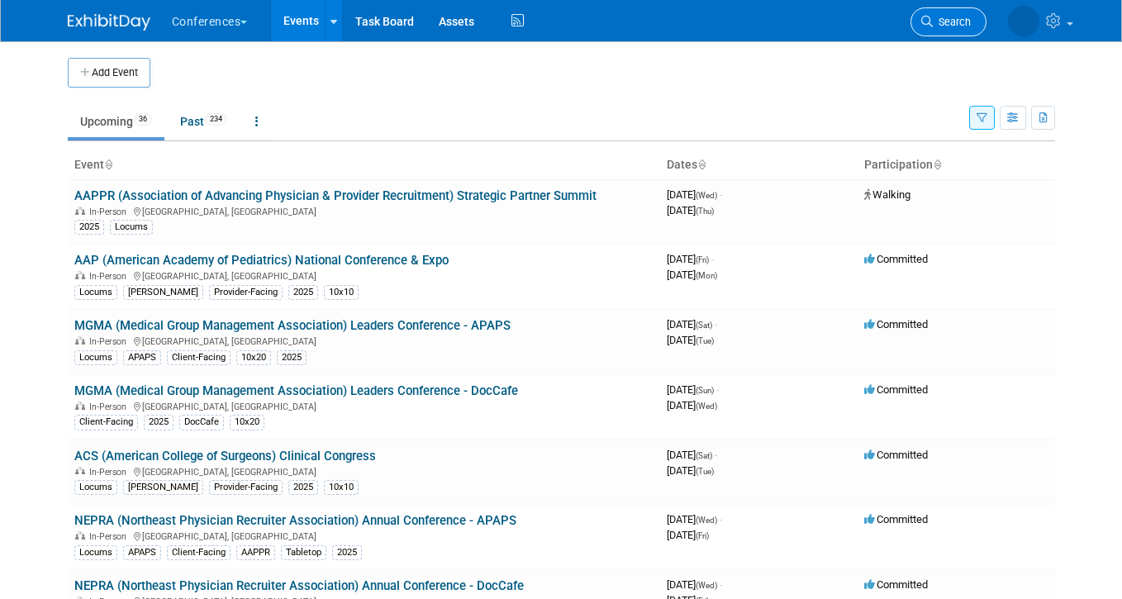
click at [952, 24] on span "Search" at bounding box center [952, 22] width 38 height 12
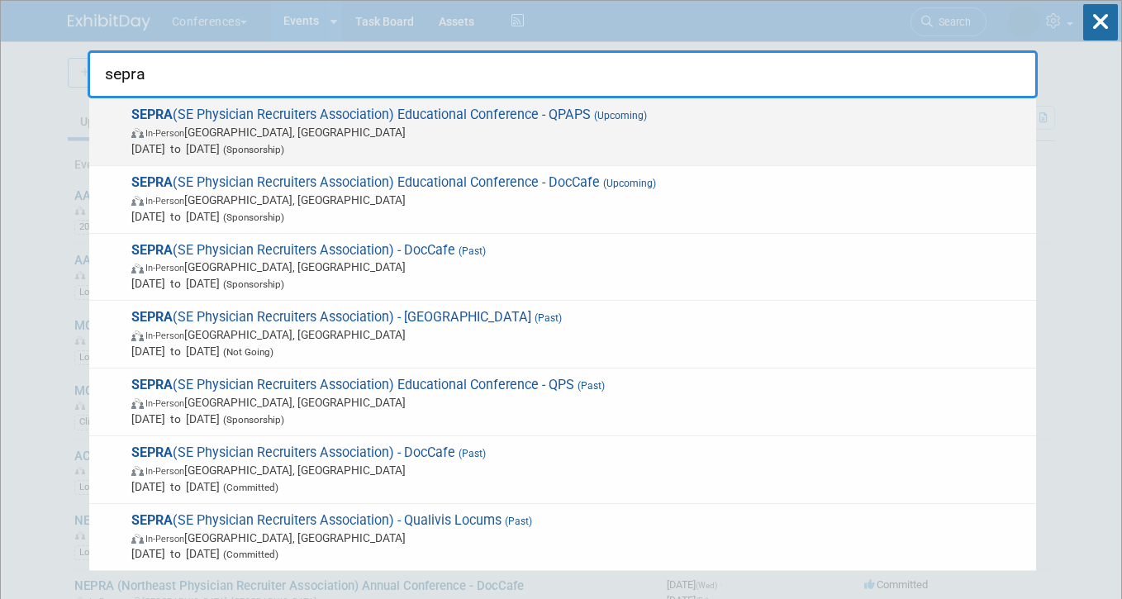
type input "sepra"
click at [316, 133] on span "In-Person FL, United States" at bounding box center [579, 132] width 896 height 17
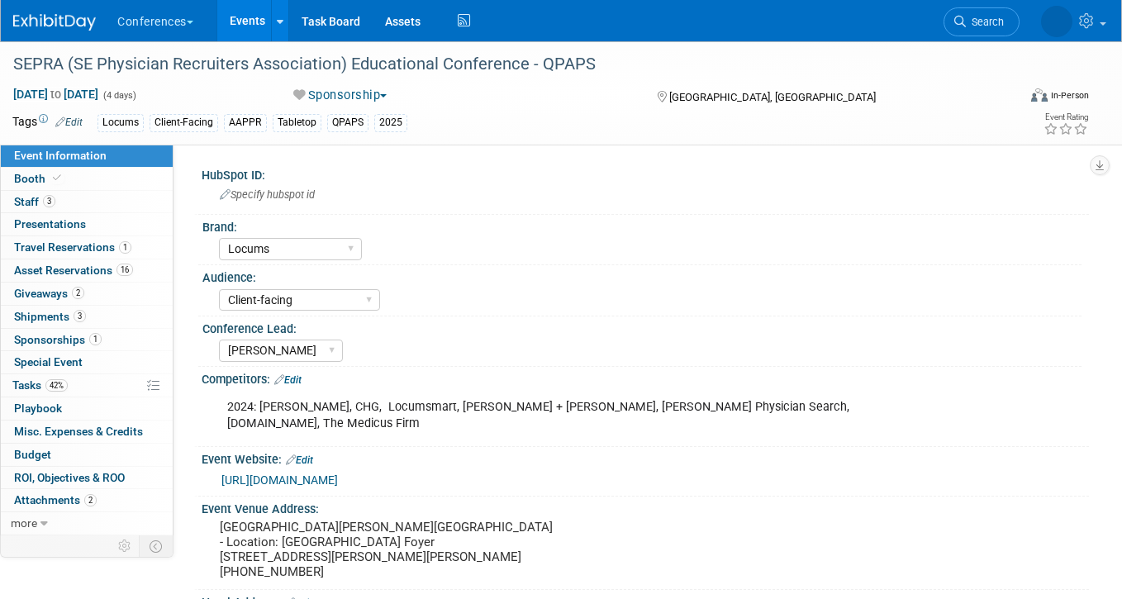
select select "Locums"
select select "Client-facing"
select select "[PERSON_NAME]"
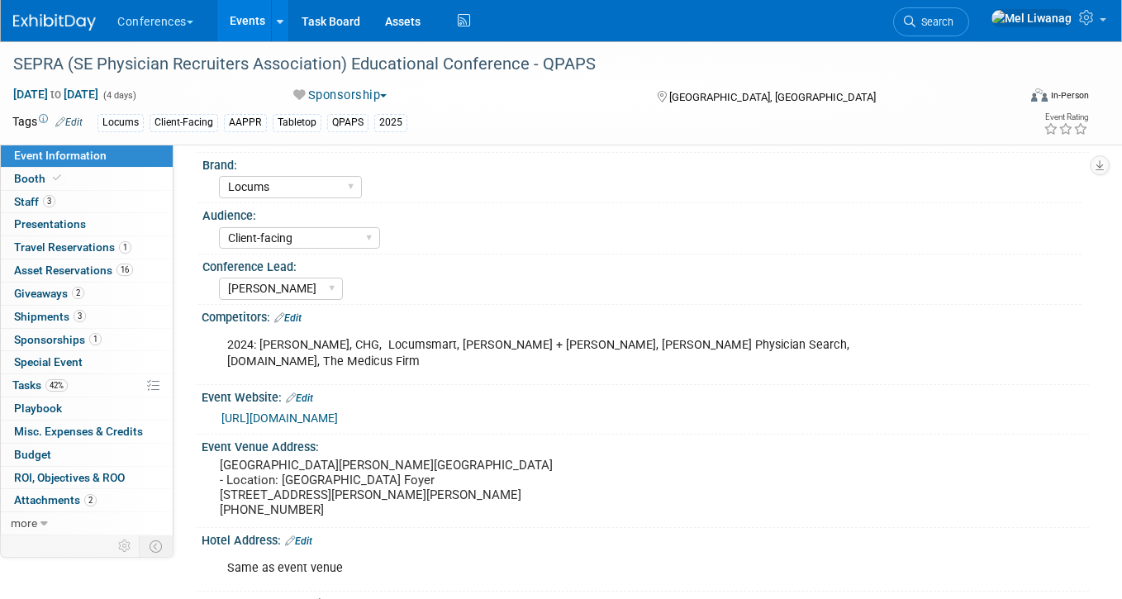
scroll to position [98, 0]
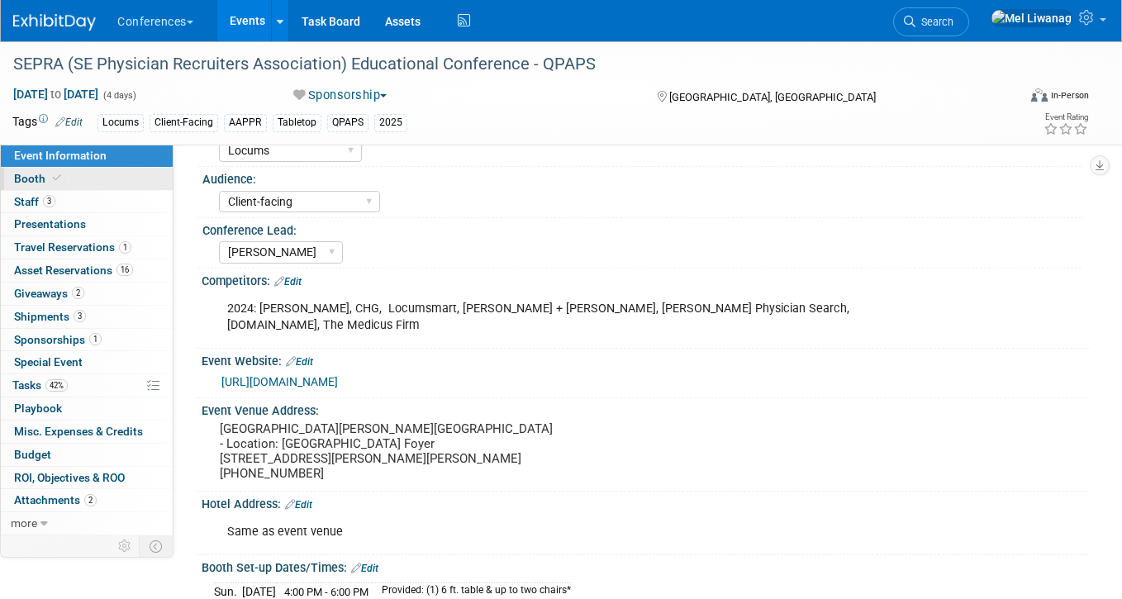
click at [31, 174] on span "Booth" at bounding box center [39, 178] width 50 height 13
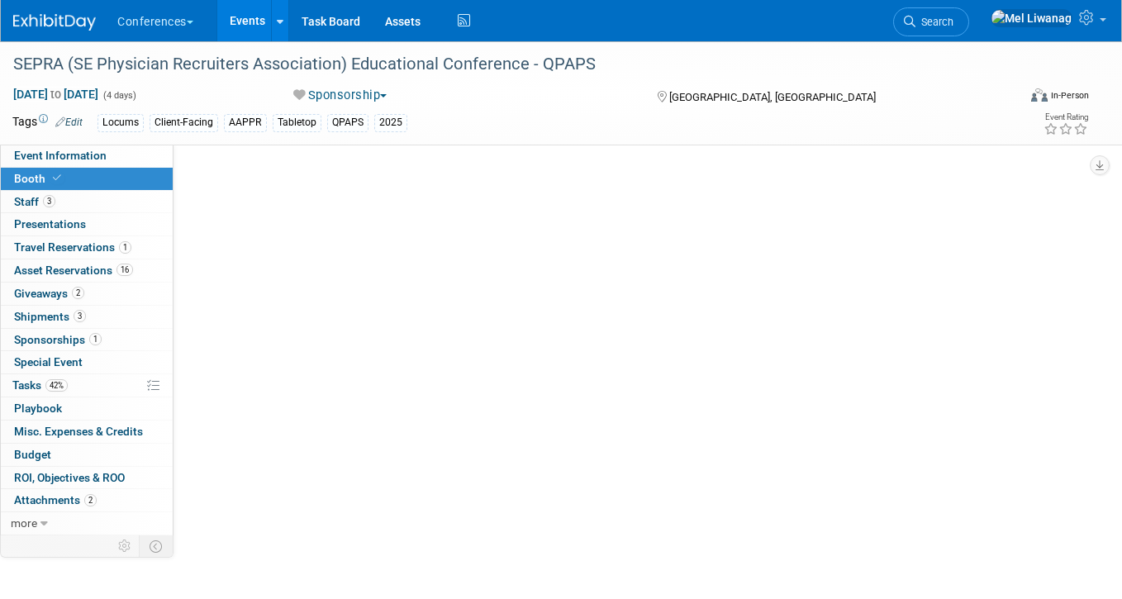
scroll to position [0, 0]
select select "6' tabletop"
select select "No"
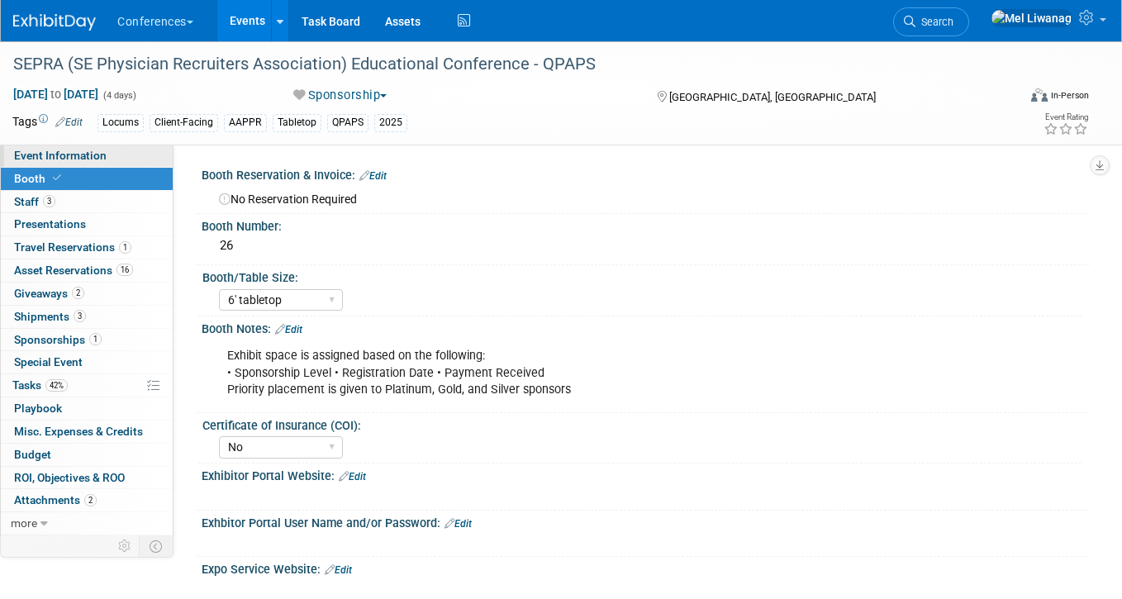
click at [99, 158] on span "Event Information" at bounding box center [60, 155] width 93 height 13
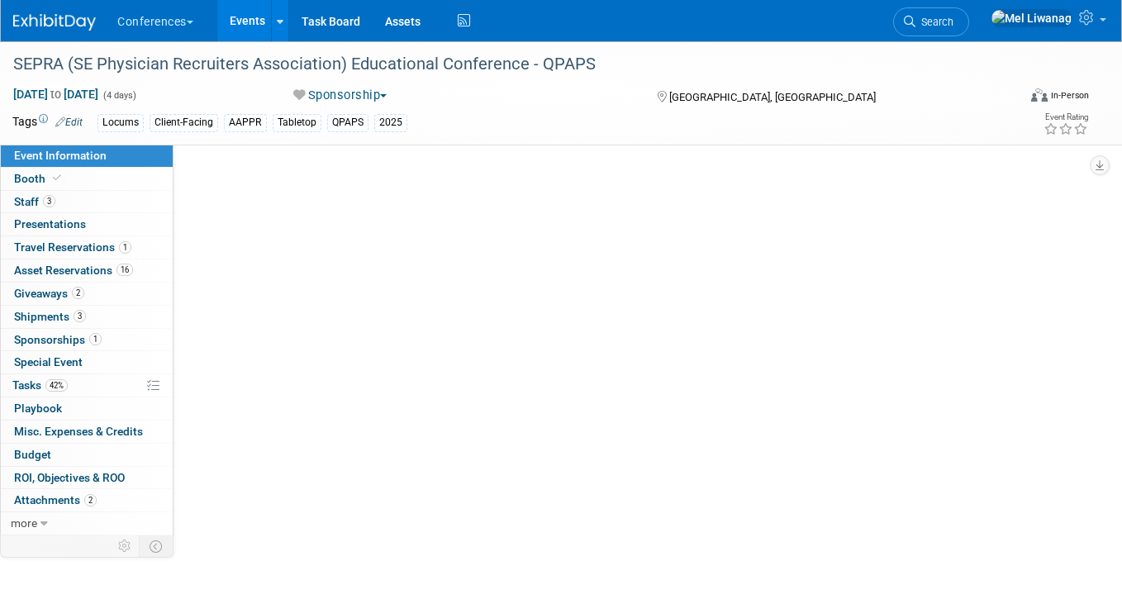
select select "Locums"
select select "Client-facing"
select select "[PERSON_NAME]"
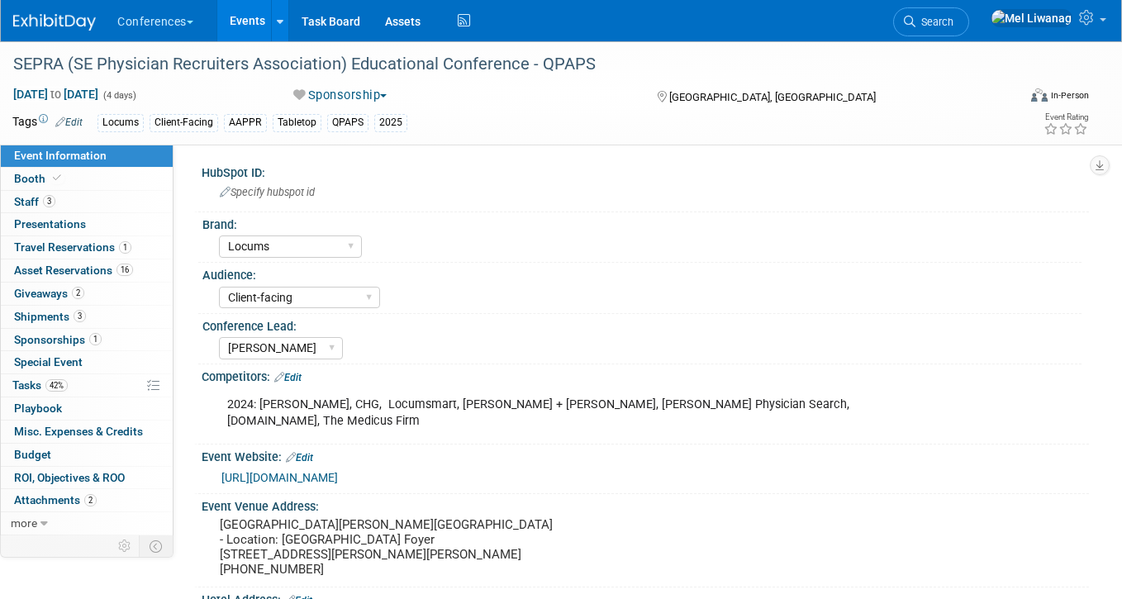
scroll to position [3, 0]
click at [338, 470] on link "[URL][DOMAIN_NAME]" at bounding box center [279, 476] width 116 height 13
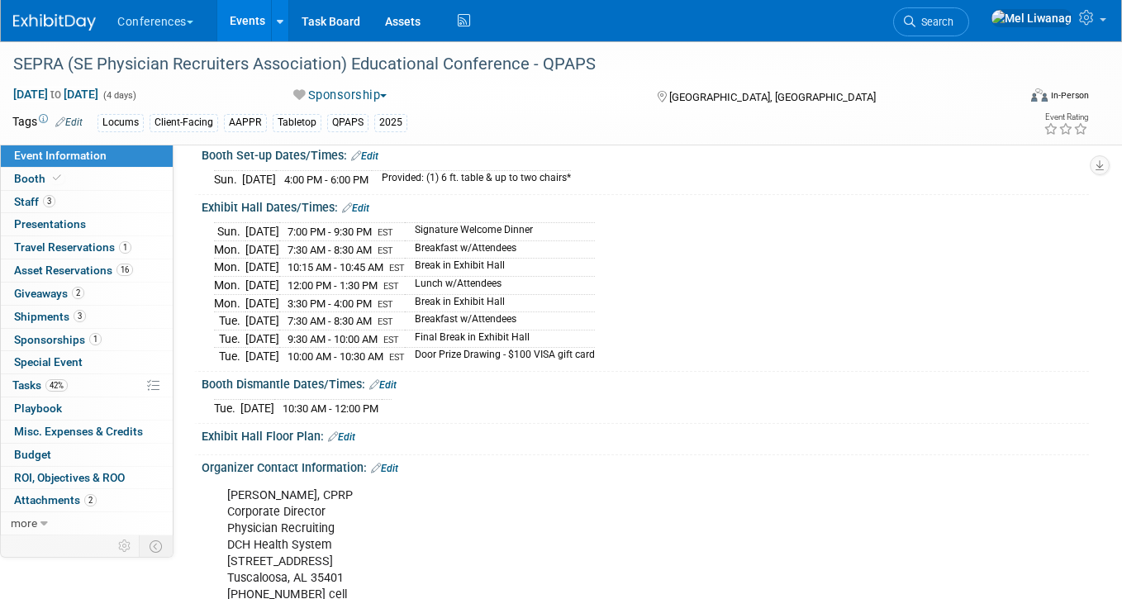
scroll to position [502, 0]
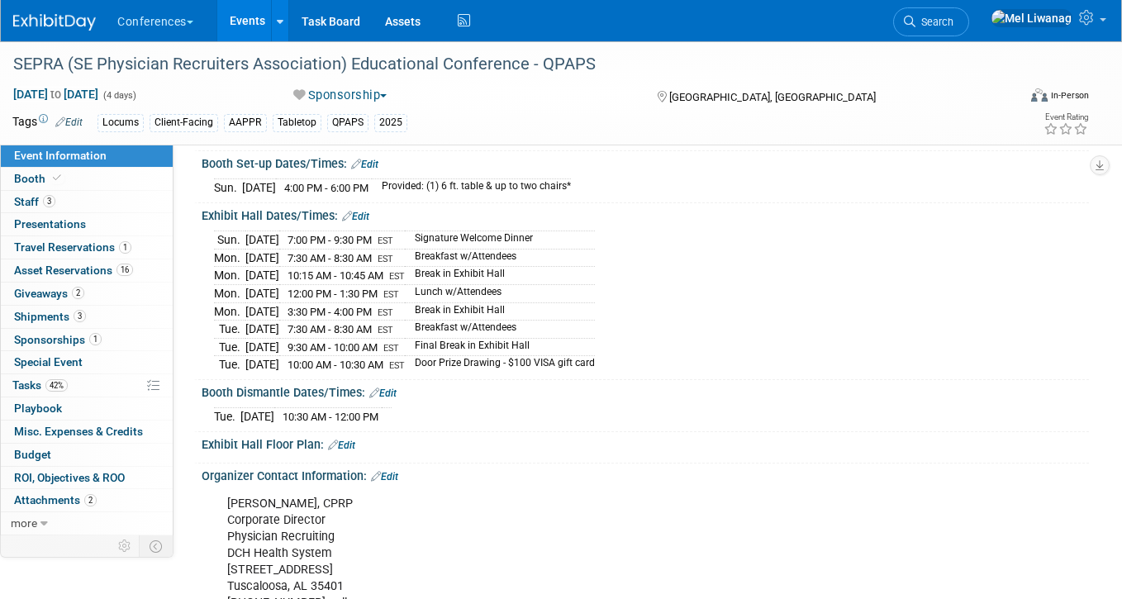
drag, startPoint x: 610, startPoint y: 169, endPoint x: 202, endPoint y: 170, distance: 408.1
click at [202, 170] on div "Sun. Oct 12, 2025 4:00 PM - 6:00 PM Provided: (1) 6 ft. table & up to two chair…" at bounding box center [645, 184] width 887 height 28
copy div
drag, startPoint x: 632, startPoint y: 345, endPoint x: 218, endPoint y: 227, distance: 430.4
click at [218, 227] on div "Sun. Oct 12, 2025 7:00 PM - 9:30 PM EST Signature Welcome Dinner Mon. Oct 13, 2…" at bounding box center [645, 299] width 862 height 147
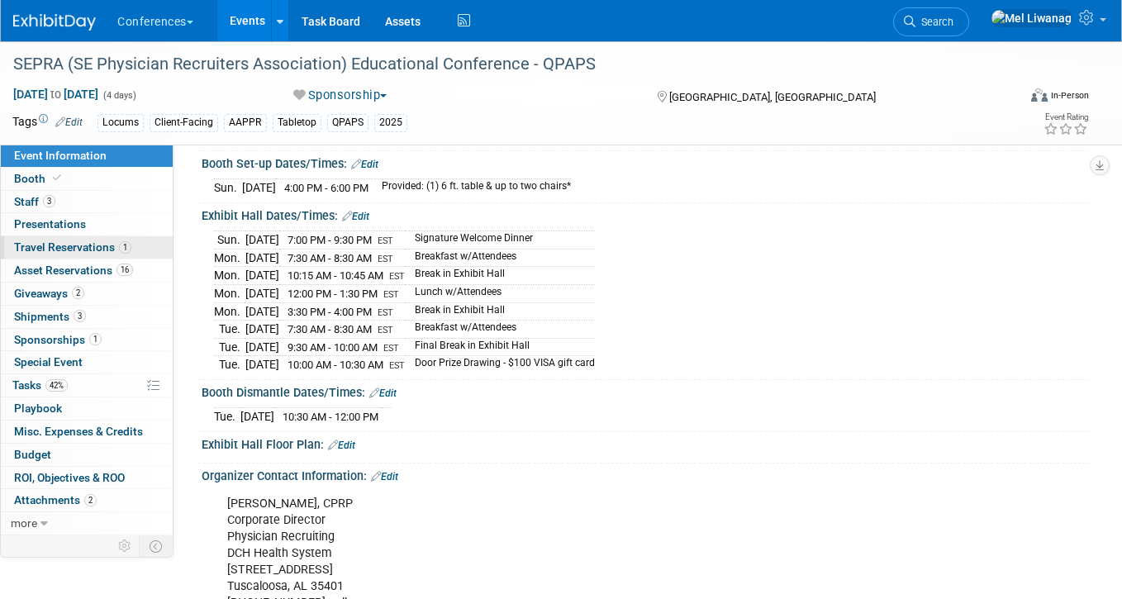
copy table
drag, startPoint x: 423, startPoint y: 396, endPoint x: 213, endPoint y: 401, distance: 209.9
click at [214, 408] on tr "Tue. Oct 14, 2025 10:30 AM - 12:00 PM" at bounding box center [303, 416] width 178 height 17
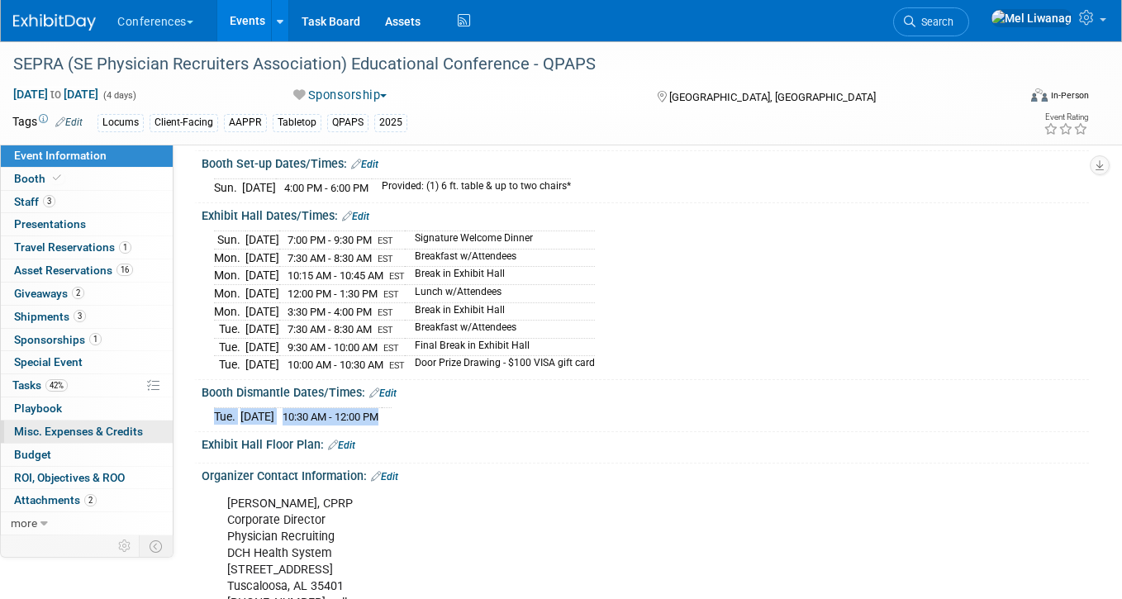
copy div "Tue. Oct 14, 2025 10:30 AM - 12:00 PM"
click at [915, 23] on icon at bounding box center [910, 22] width 12 height 12
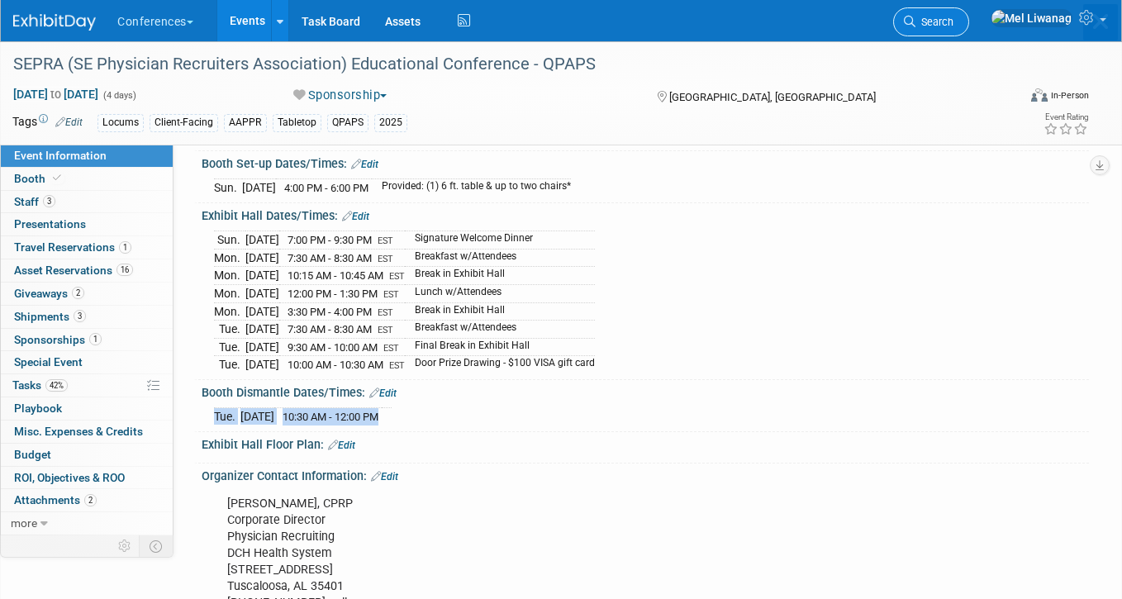
scroll to position [0, 0]
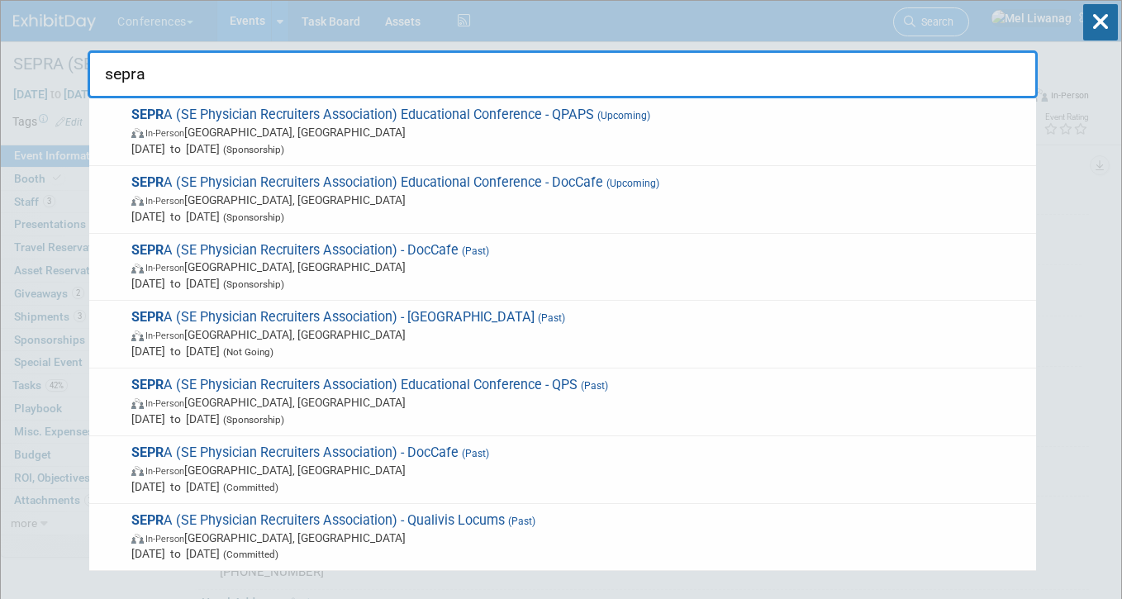
type input "sepra"
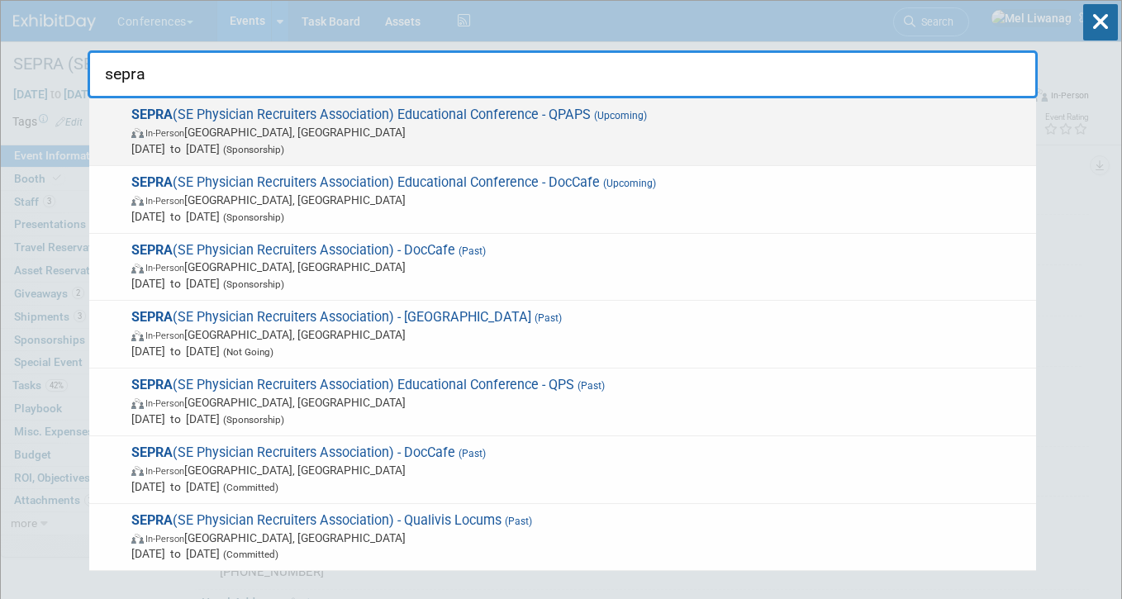
click at [620, 127] on span "In-Person FL, United States" at bounding box center [579, 132] width 896 height 17
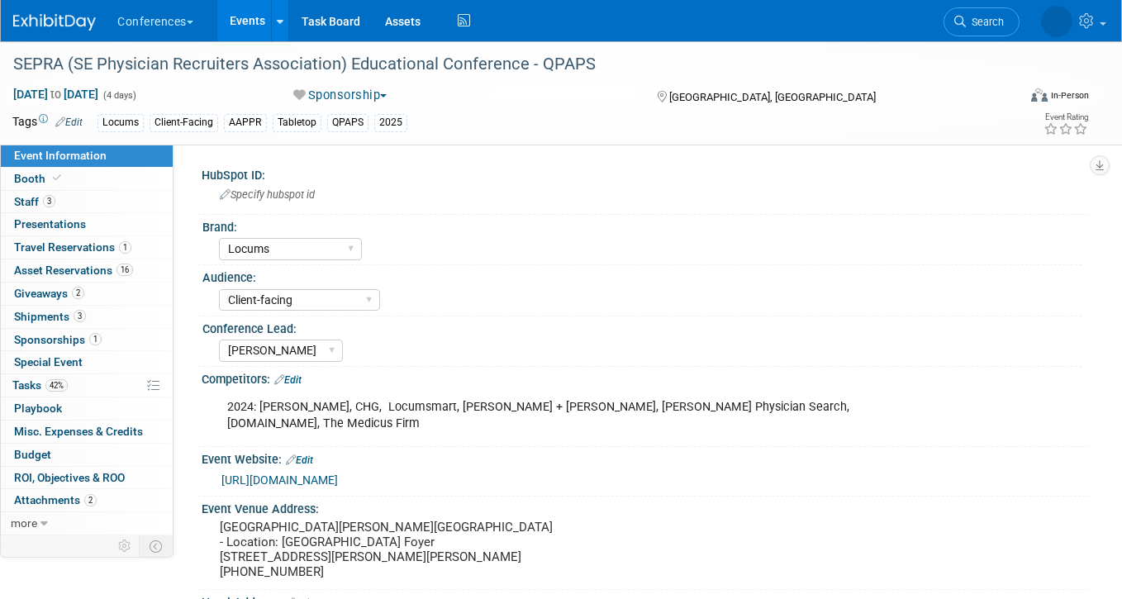
select select "Locums"
select select "Client-facing"
select select "[PERSON_NAME]"
click at [57, 379] on span "42%" at bounding box center [56, 385] width 22 height 12
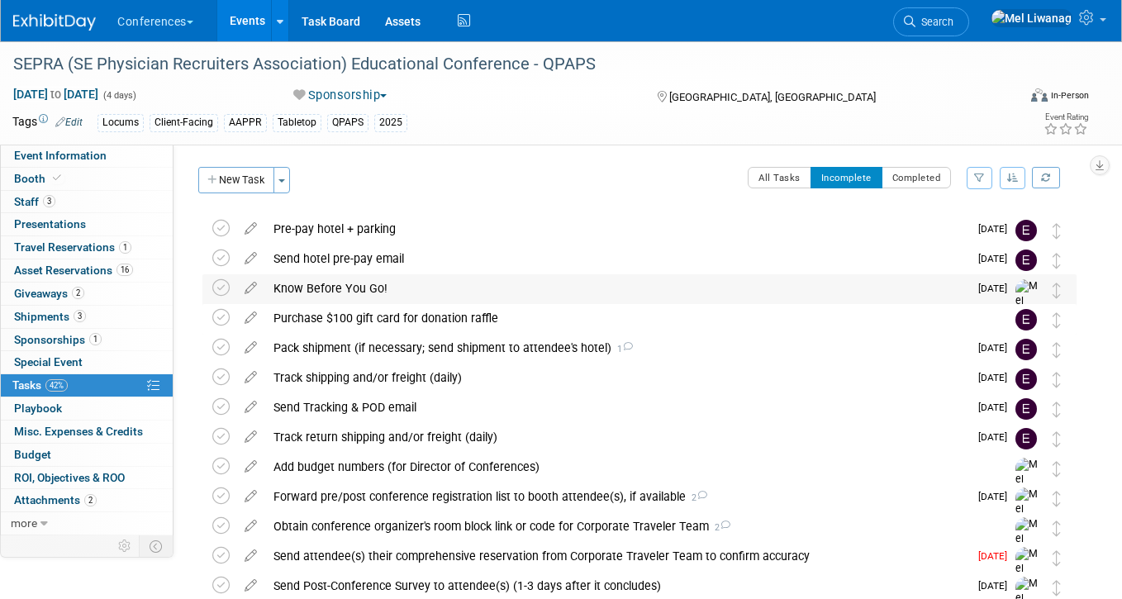
click at [471, 292] on div "Know Before You Go!" at bounding box center [616, 288] width 703 height 28
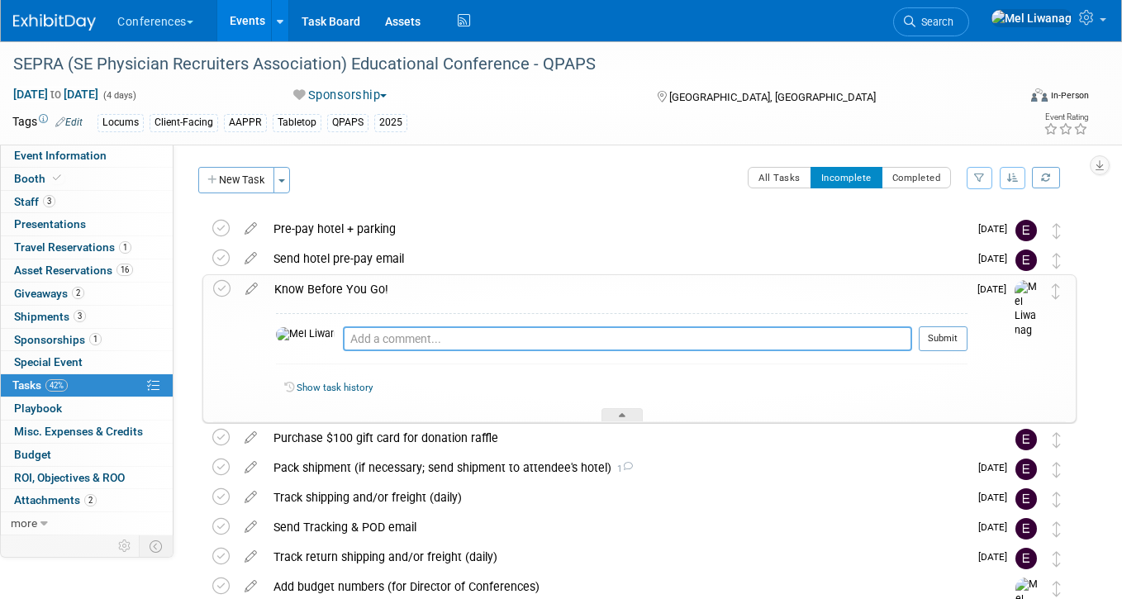
click at [426, 343] on textarea at bounding box center [627, 338] width 569 height 25
type textarea "09/23: Sent"
click at [951, 335] on button "Submit" at bounding box center [943, 338] width 49 height 25
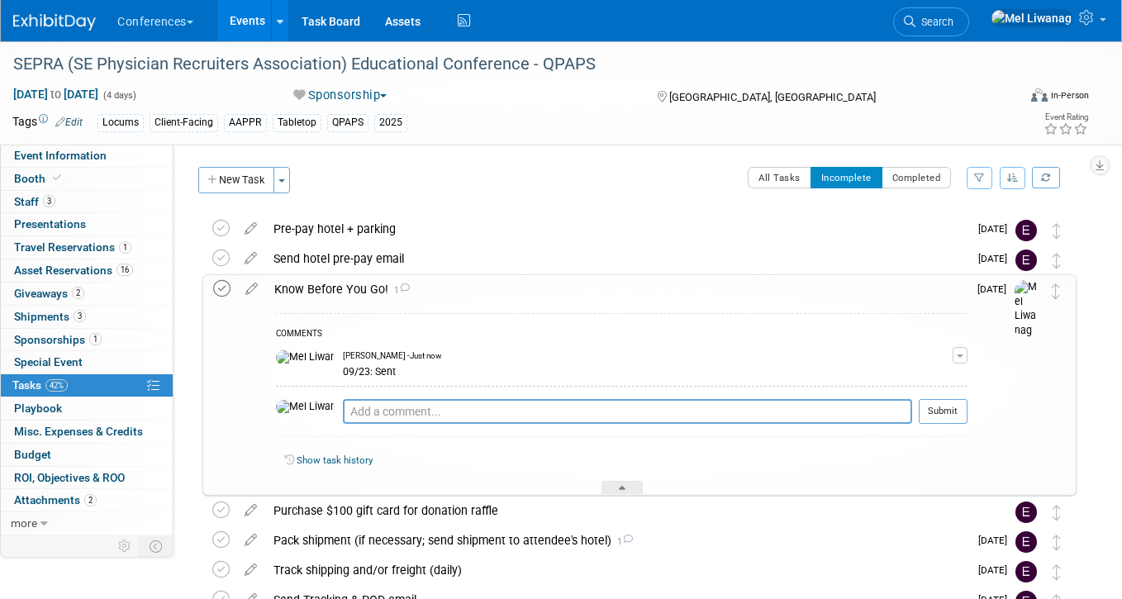
click at [222, 293] on icon at bounding box center [221, 288] width 17 height 17
